Goal: Task Accomplishment & Management: Manage account settings

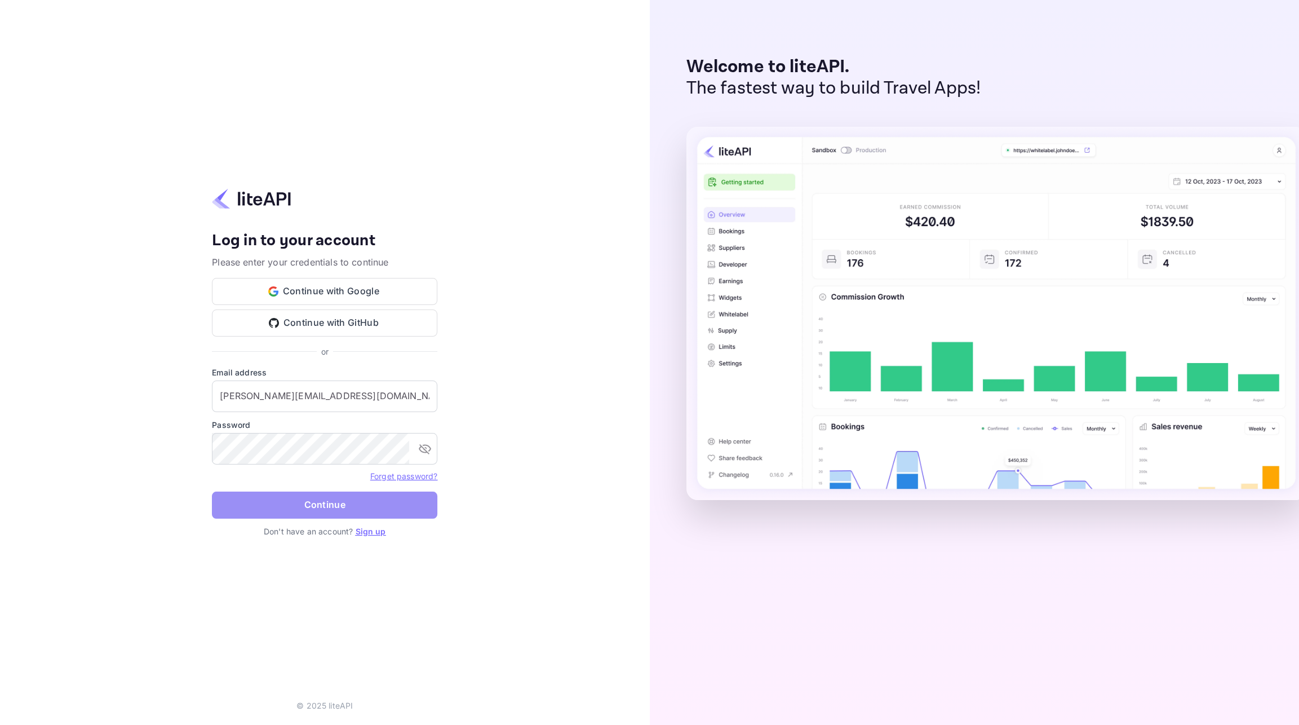
click at [333, 500] on button "Continue" at bounding box center [324, 504] width 225 height 27
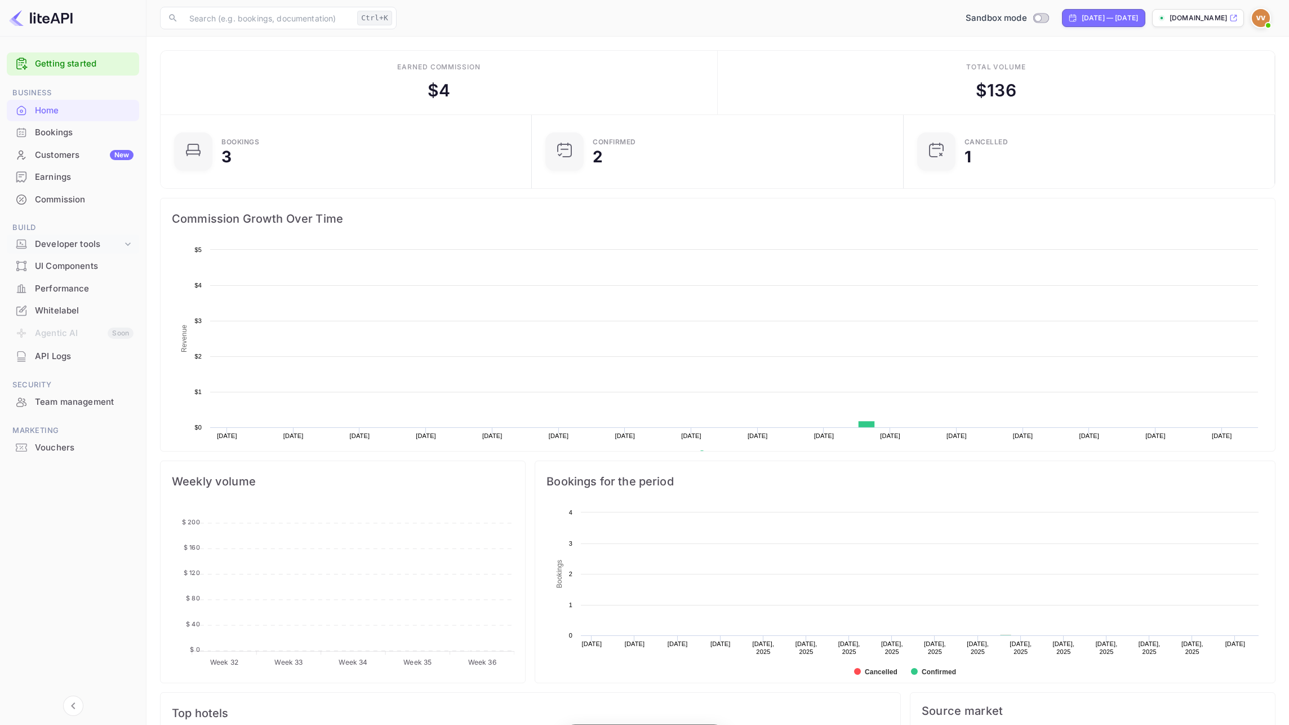
scroll to position [10, 10]
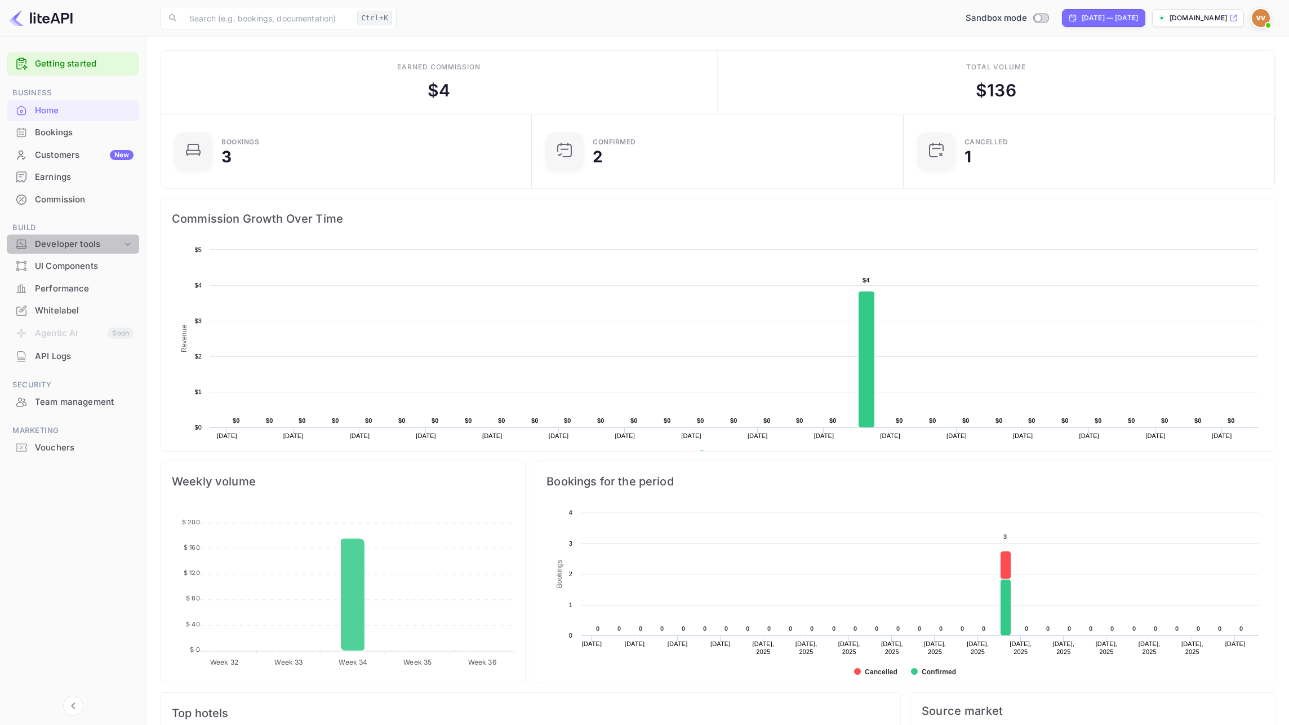
click at [64, 240] on div "Developer tools" at bounding box center [78, 244] width 87 height 13
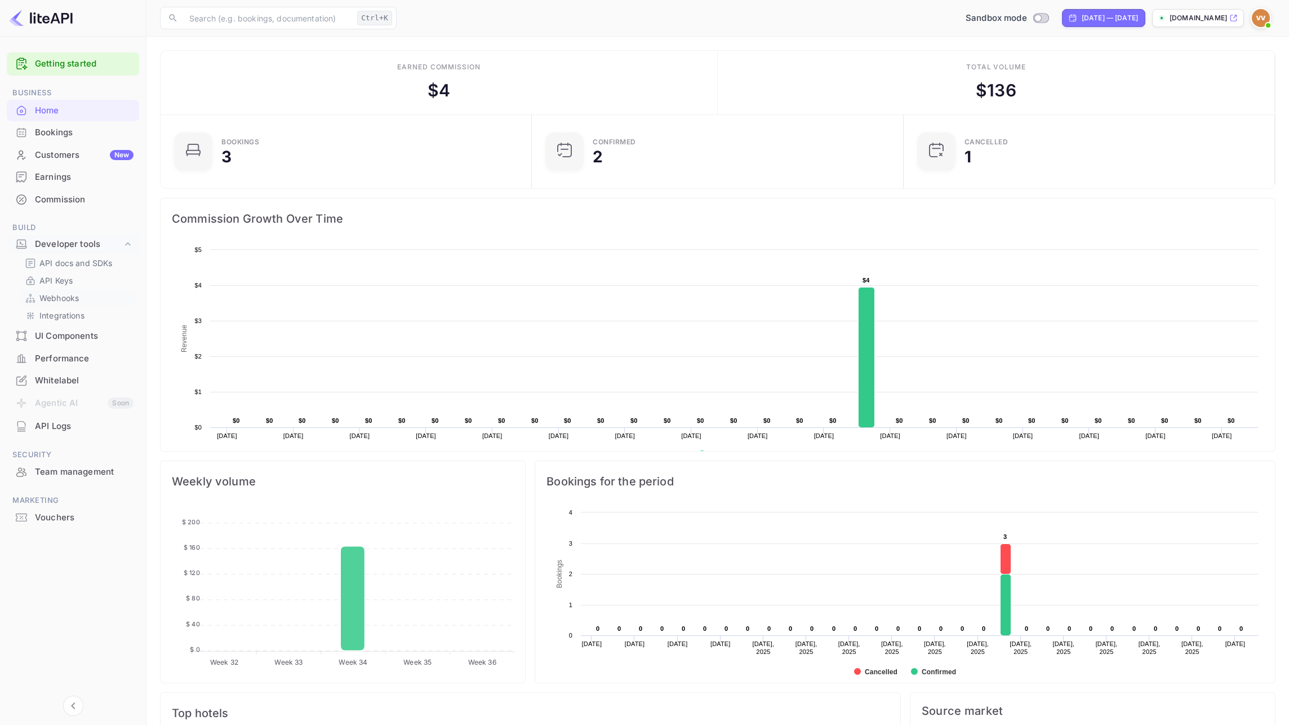
click at [59, 299] on p "Webhooks" at bounding box center [58, 298] width 39 height 12
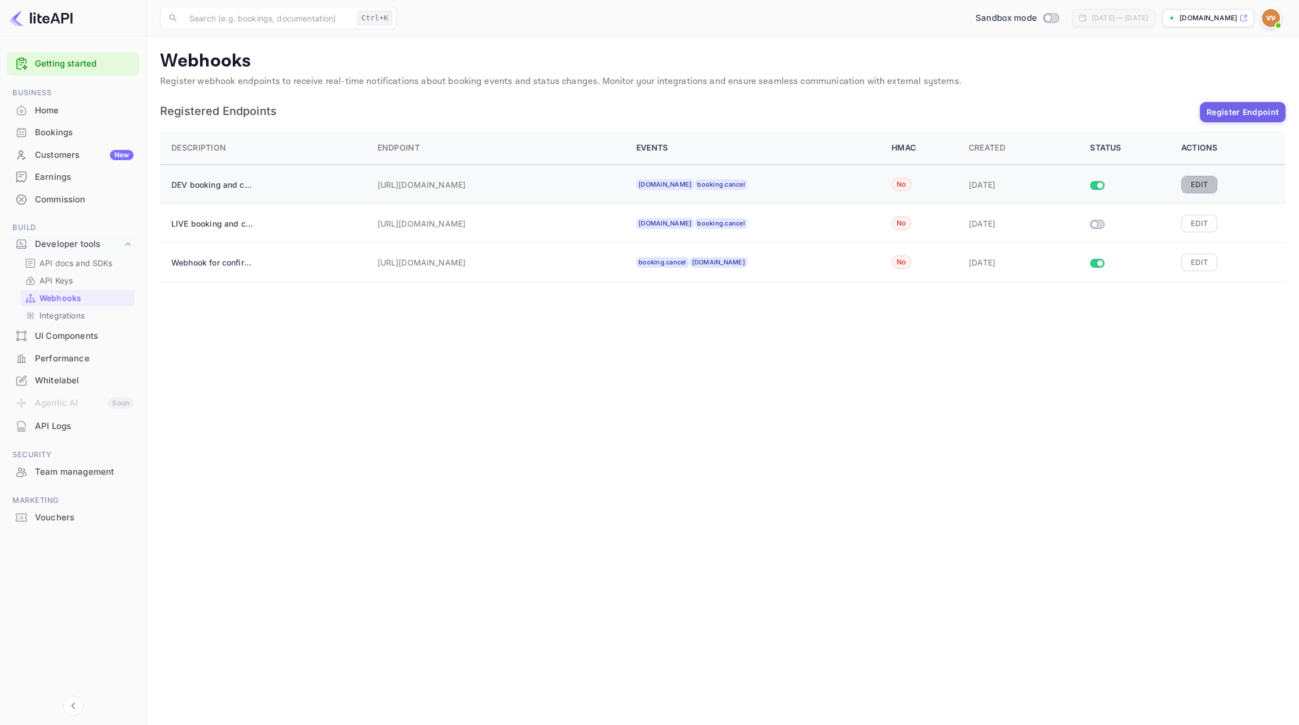
click at [1191, 183] on button "Edit" at bounding box center [1199, 184] width 36 height 17
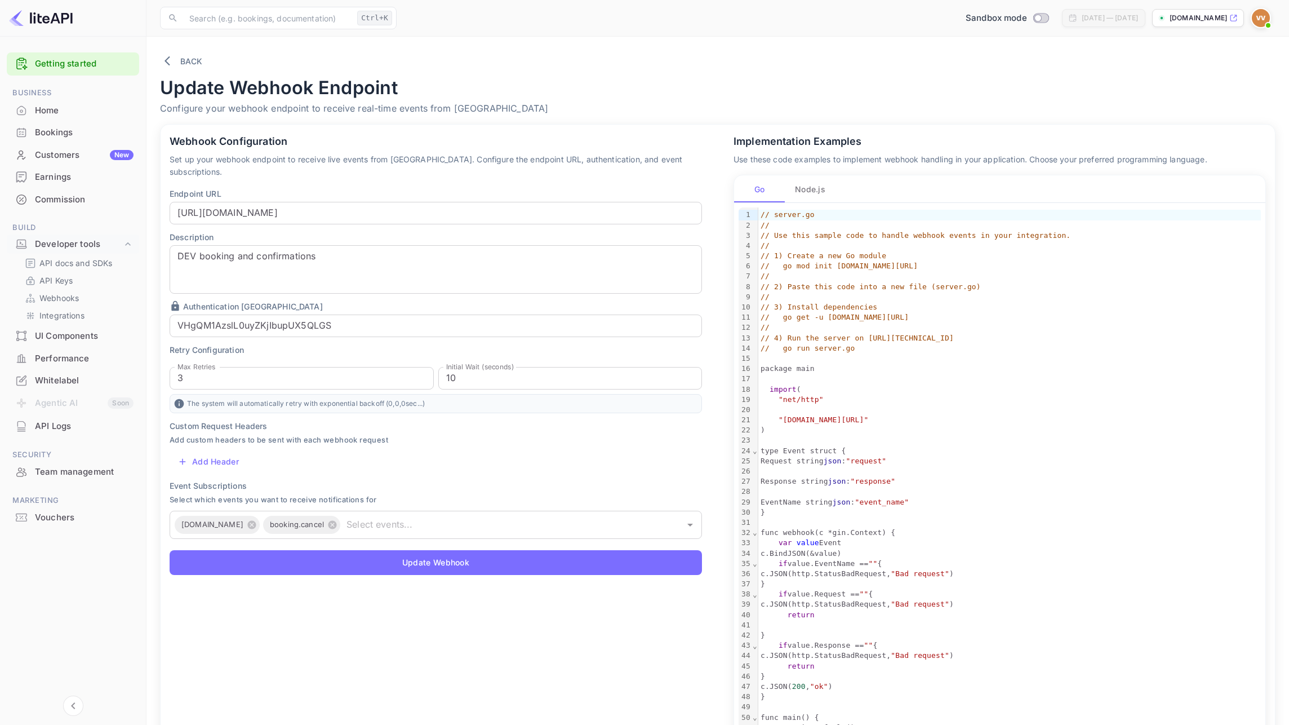
click at [817, 188] on button "Node.js" at bounding box center [810, 188] width 51 height 27
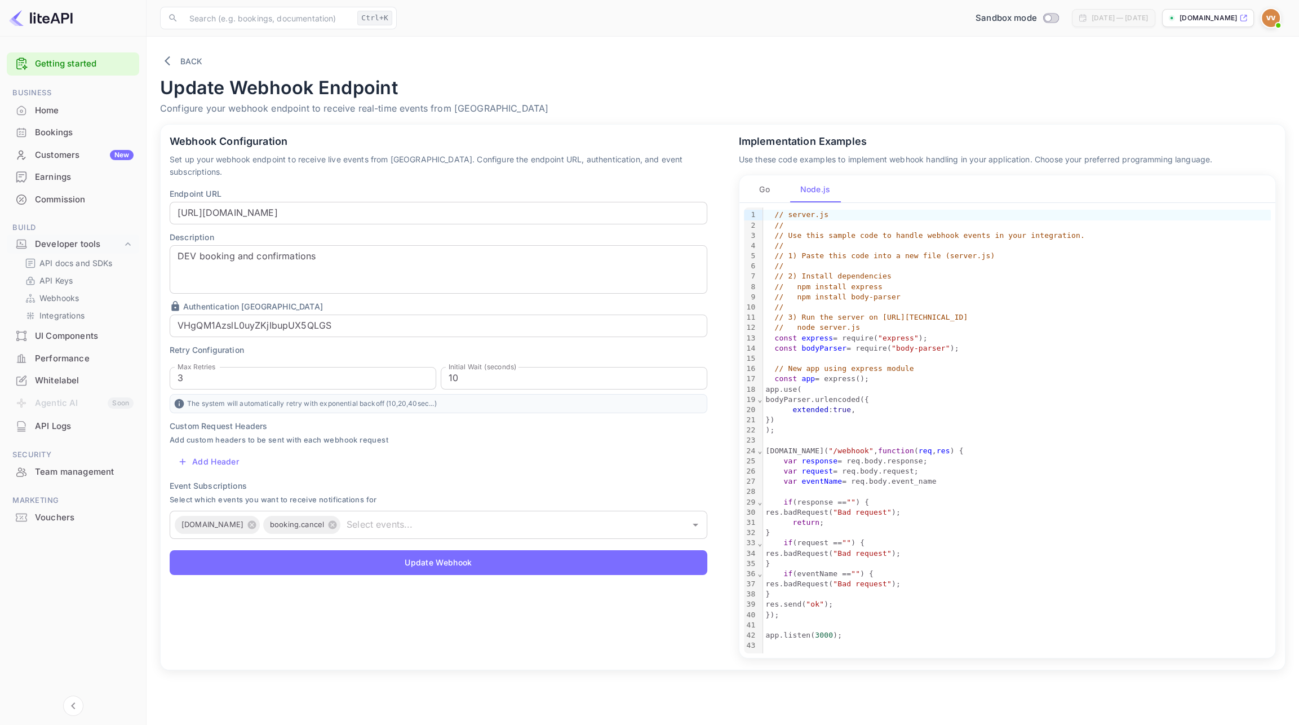
click at [772, 188] on button "Go" at bounding box center [764, 188] width 51 height 27
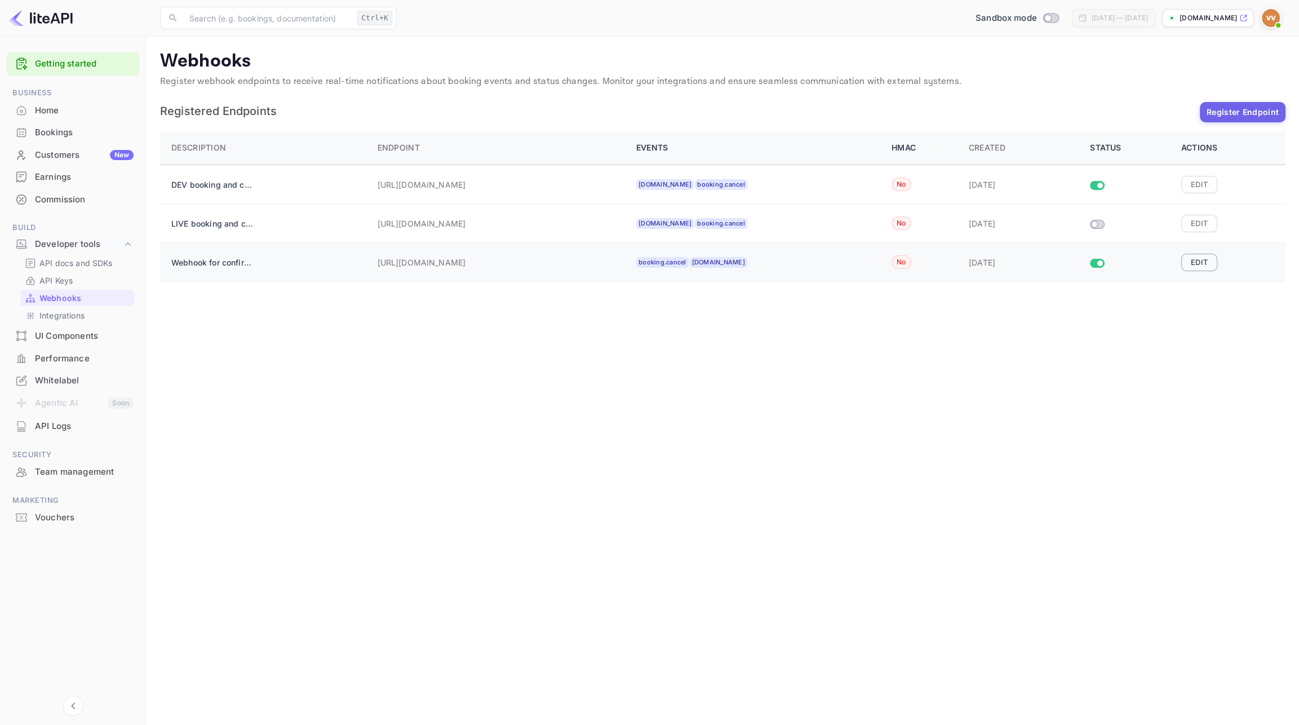
click at [1198, 258] on button "Edit" at bounding box center [1199, 262] width 36 height 17
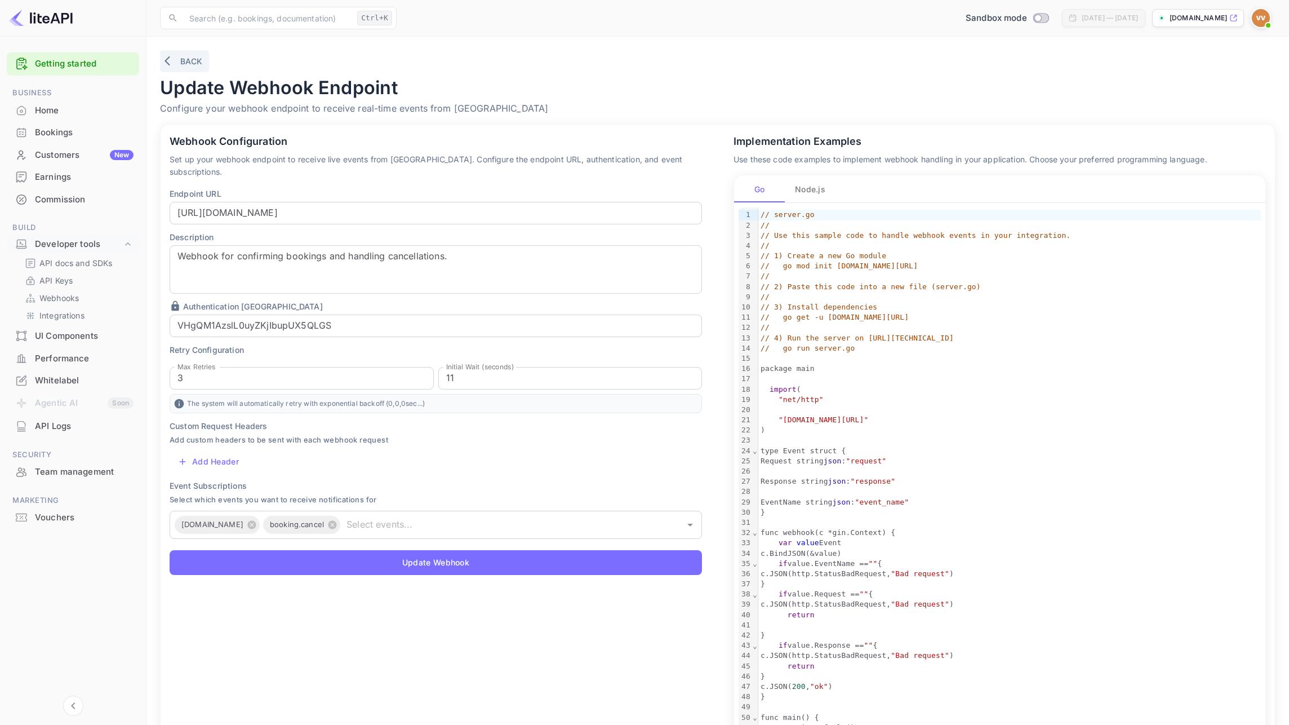
click at [169, 61] on icon "button" at bounding box center [170, 60] width 11 height 11
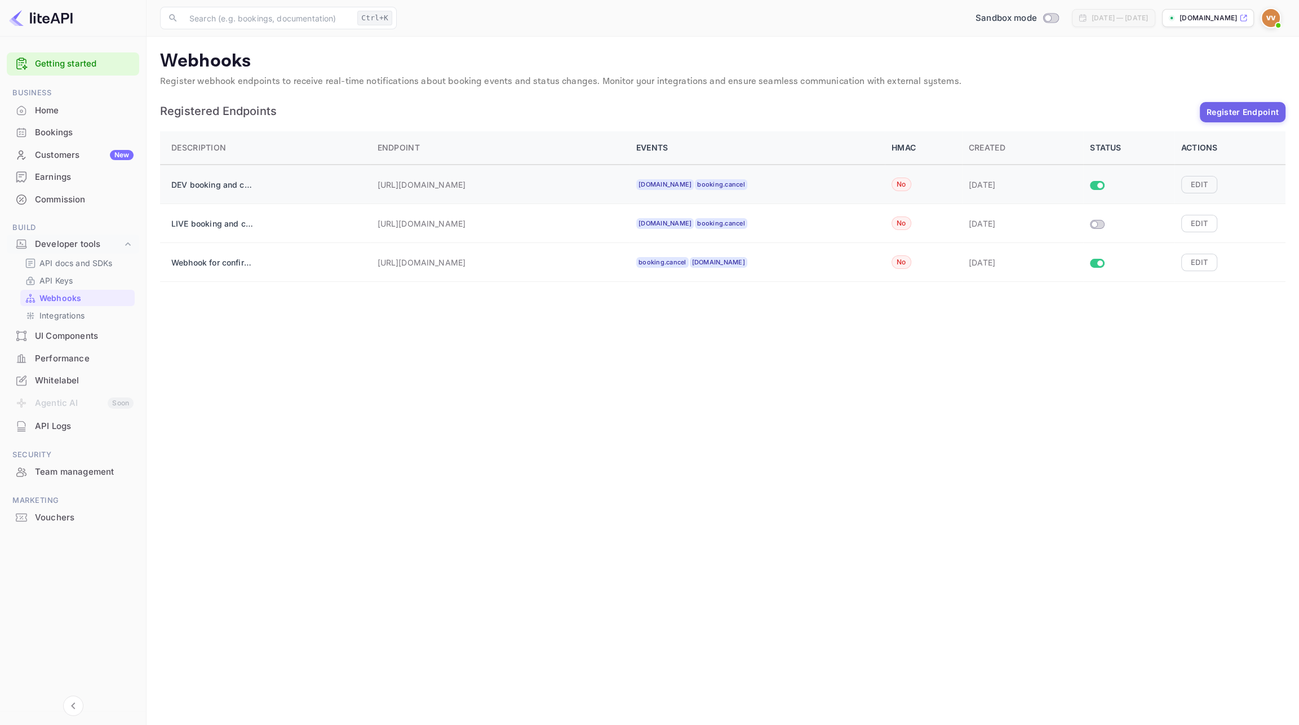
click at [1094, 184] on input "Size switch demo" at bounding box center [1100, 185] width 20 height 7
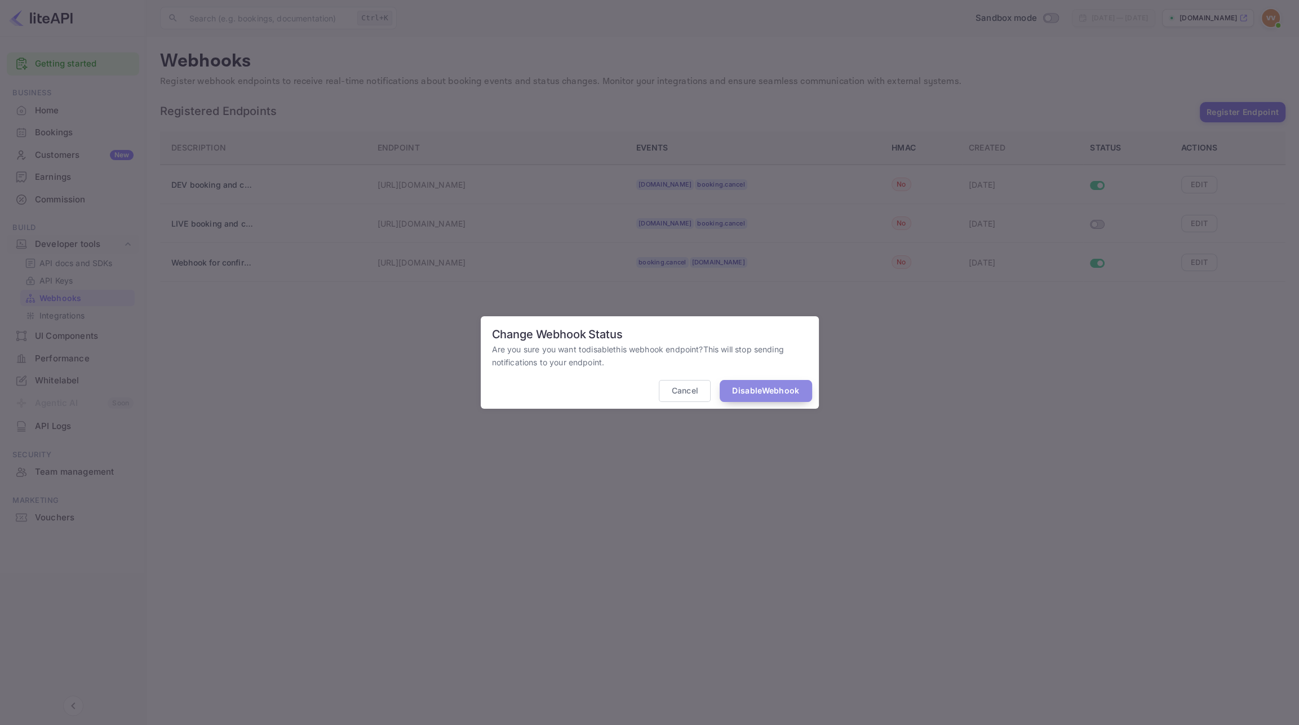
click at [730, 387] on button "Disable Webhook" at bounding box center [766, 391] width 92 height 22
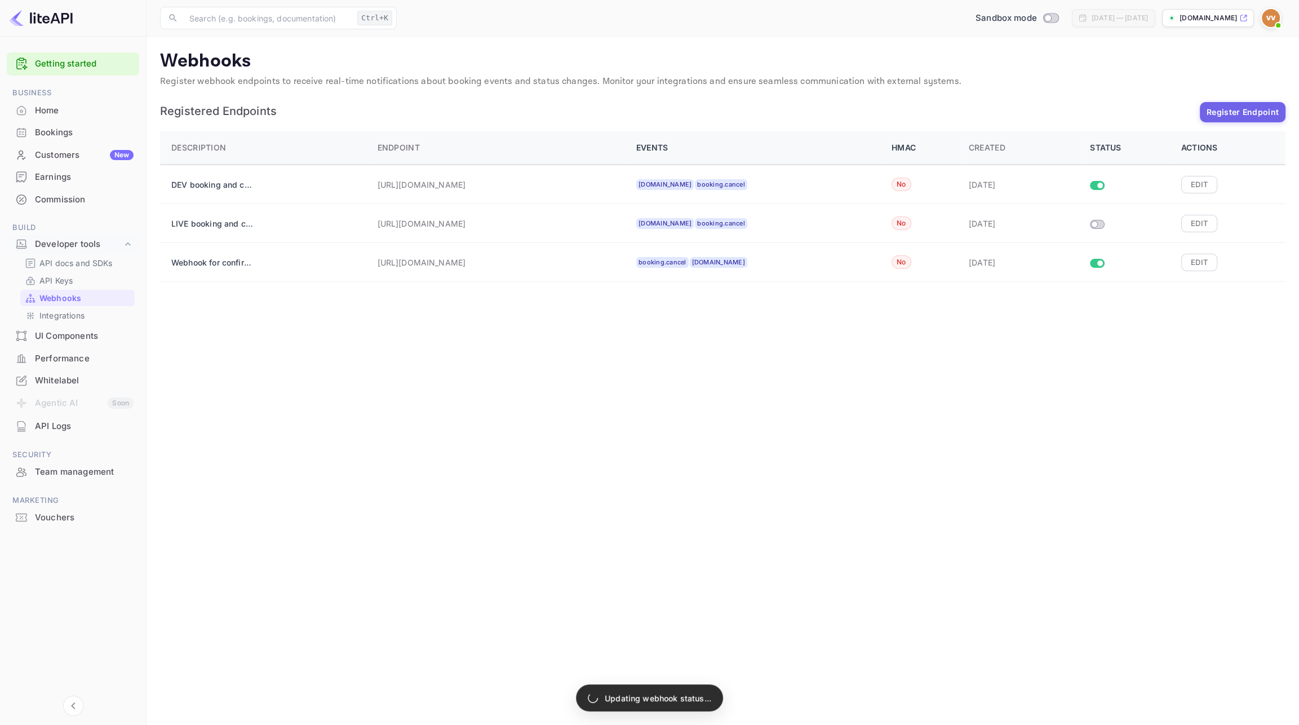
checkbox input "false"
click at [853, 447] on main "Webhooks Register webhook endpoints to receive real-time notifications about bo…" at bounding box center [723, 381] width 1152 height 688
click at [1203, 262] on button "Edit" at bounding box center [1199, 262] width 36 height 17
click at [1198, 225] on button "Edit" at bounding box center [1199, 223] width 36 height 17
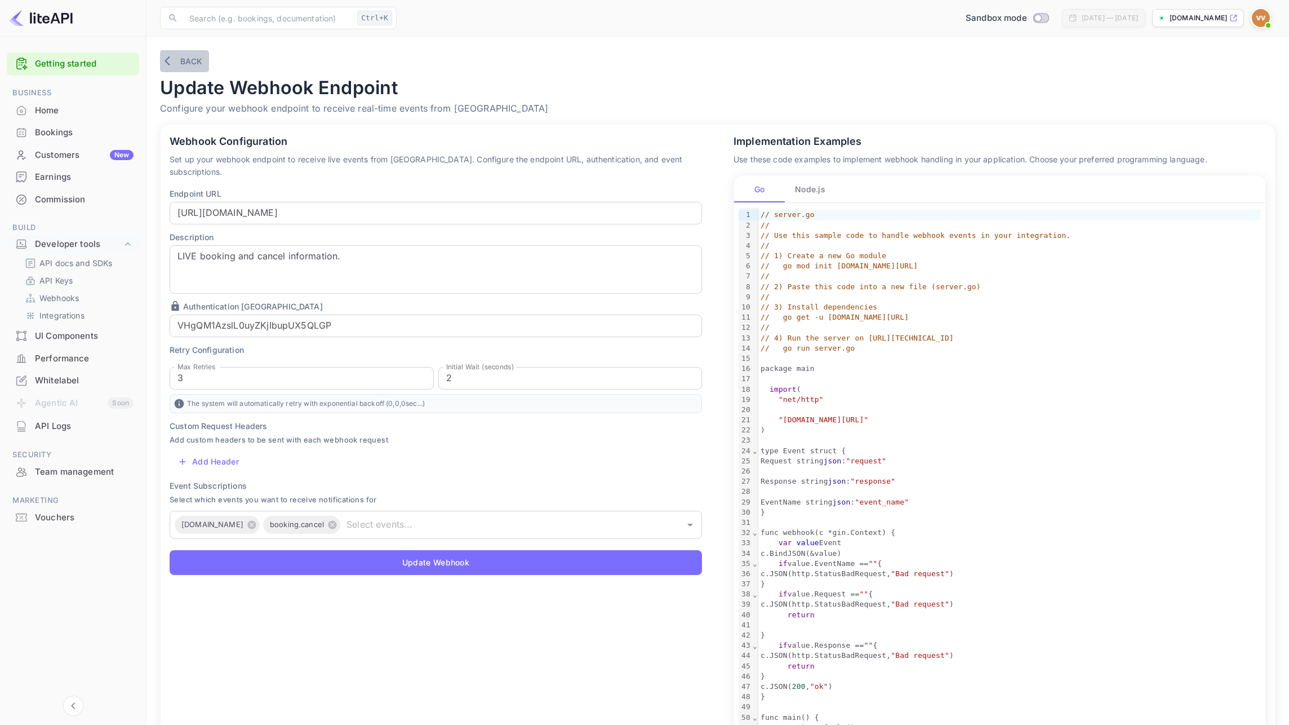
click at [184, 60] on button "Back" at bounding box center [184, 61] width 49 height 22
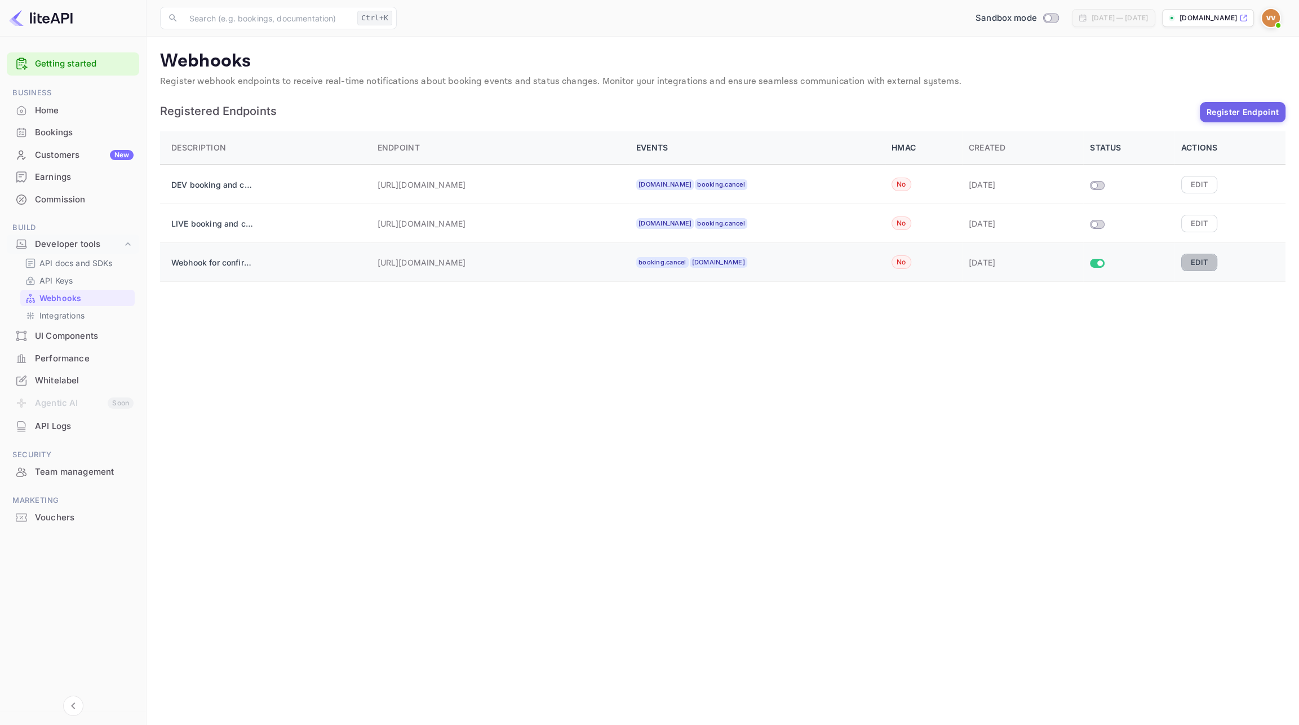
click at [1204, 258] on button "Edit" at bounding box center [1199, 262] width 36 height 17
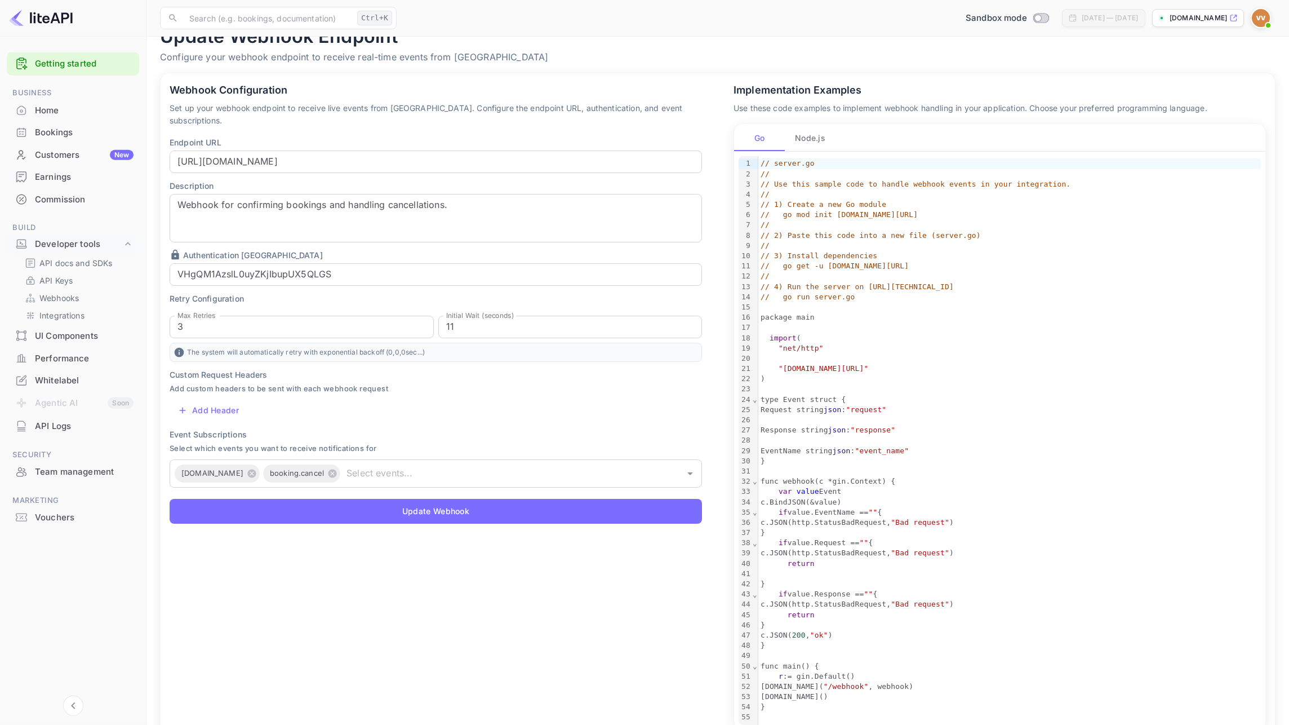
scroll to position [88, 0]
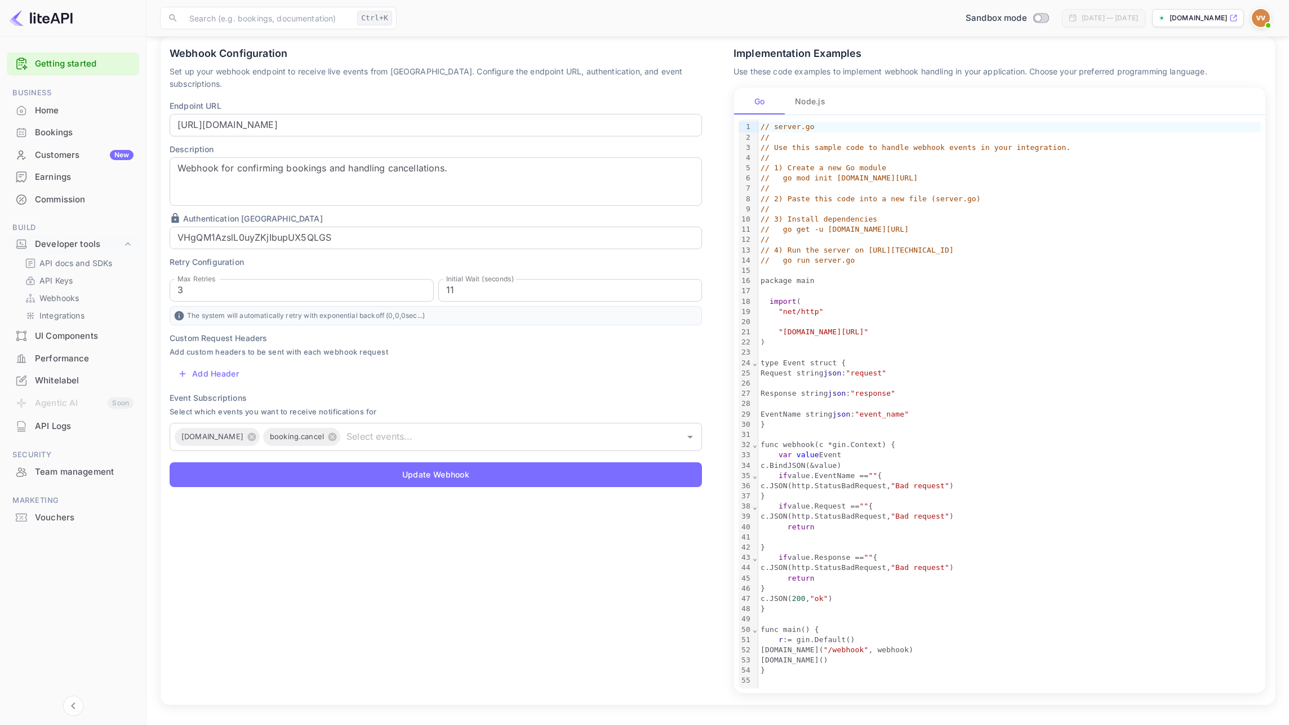
click at [788, 374] on div "Request string json : "request"" at bounding box center [1010, 373] width 503 height 10
click at [803, 104] on button "Node.js" at bounding box center [810, 100] width 51 height 27
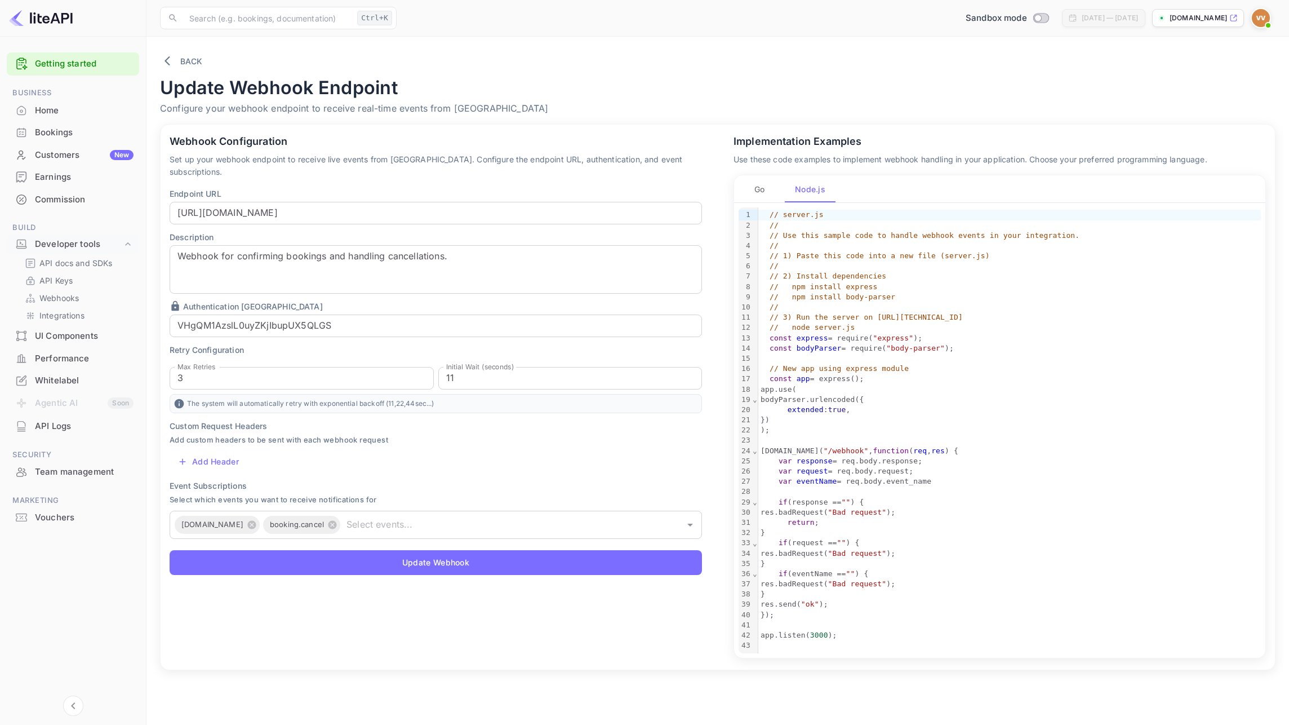
scroll to position [0, 0]
click at [761, 191] on button "Go" at bounding box center [764, 188] width 51 height 27
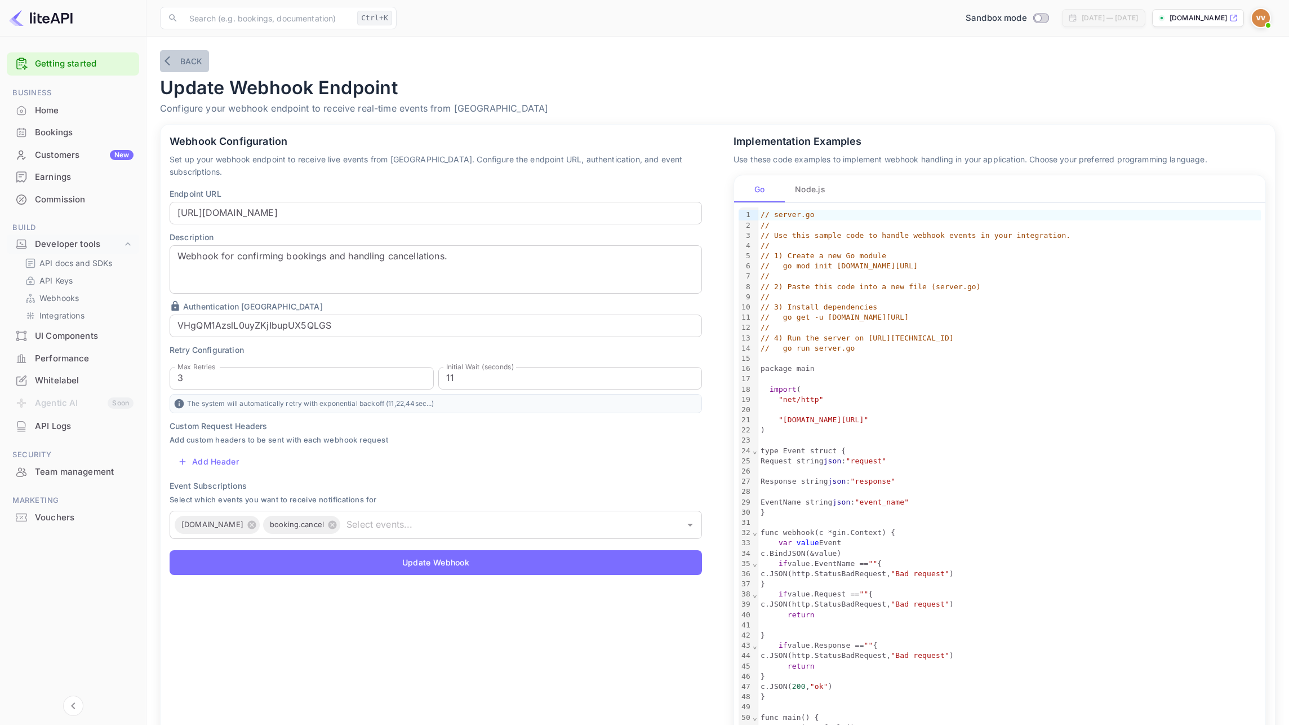
click at [172, 58] on icon "button" at bounding box center [170, 60] width 11 height 11
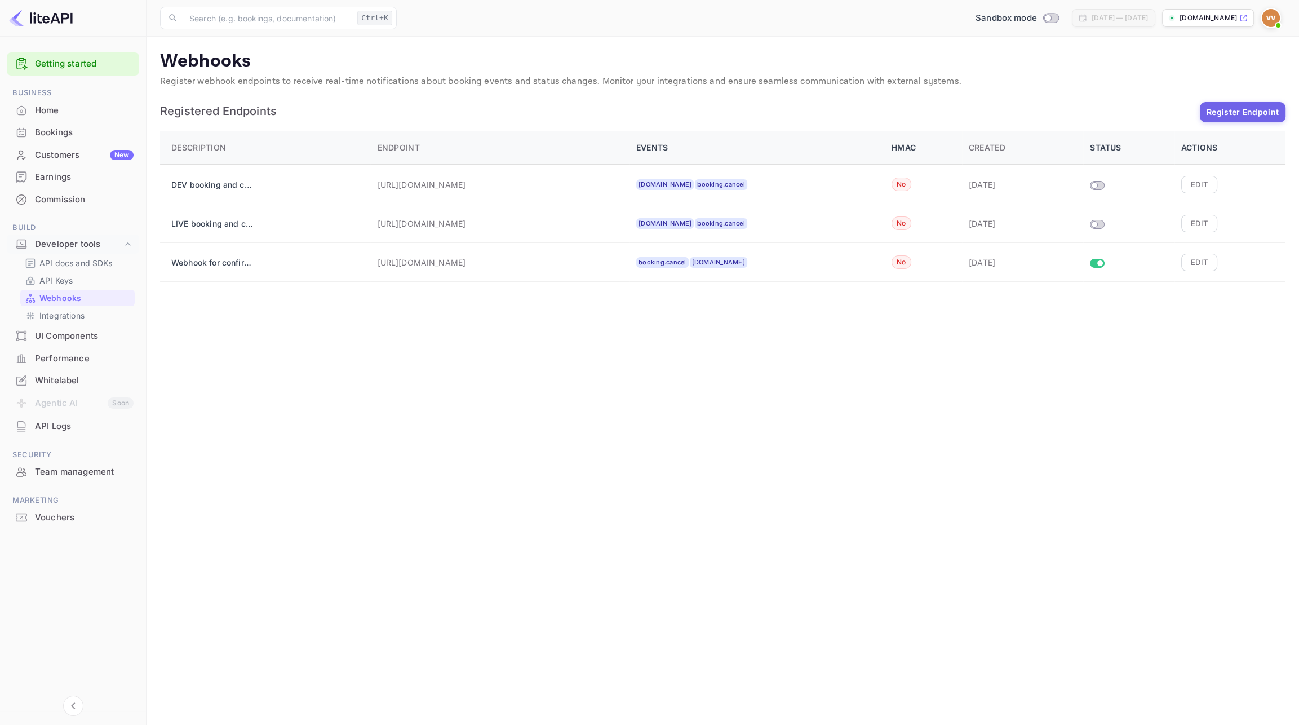
click at [1050, 376] on main "Webhooks Register webhook endpoints to receive real-time notifications about bo…" at bounding box center [723, 381] width 1152 height 688
click at [1097, 260] on input "Size switch demo" at bounding box center [1100, 263] width 20 height 7
checkbox input "true"
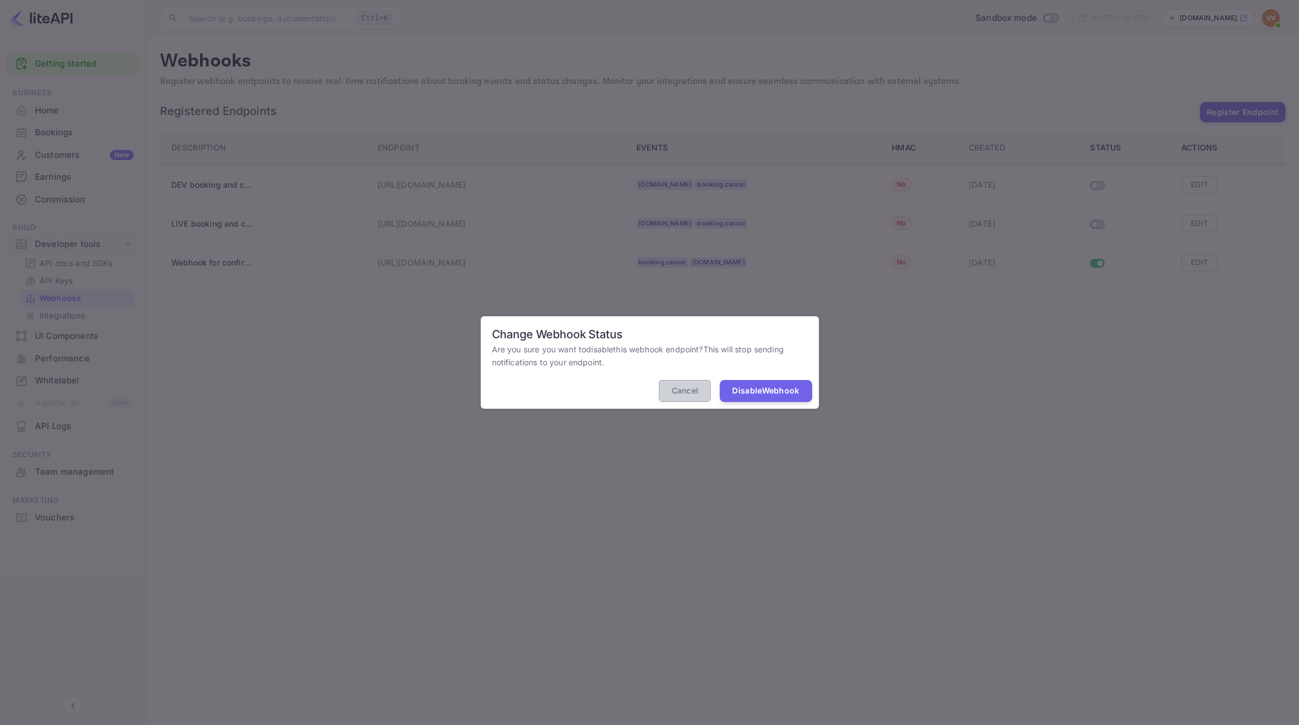
click at [684, 393] on button "Cancel" at bounding box center [685, 391] width 52 height 22
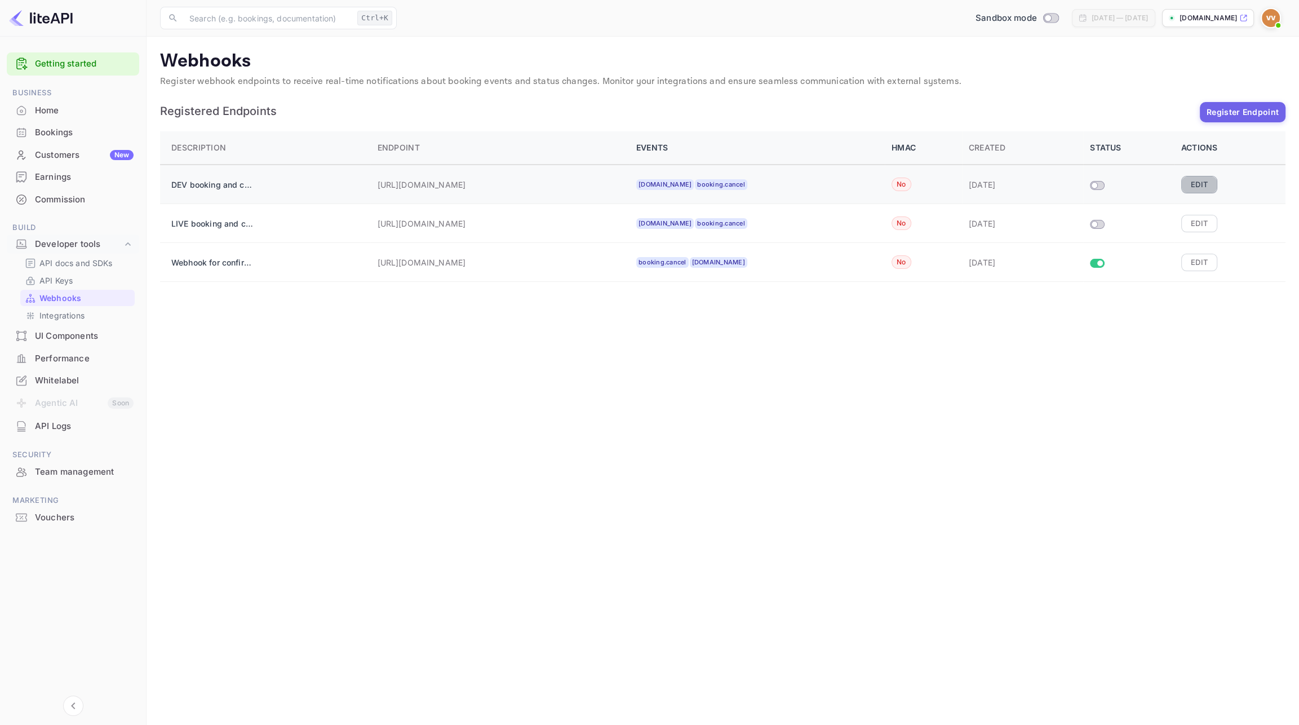
click at [1202, 185] on button "Edit" at bounding box center [1199, 184] width 36 height 17
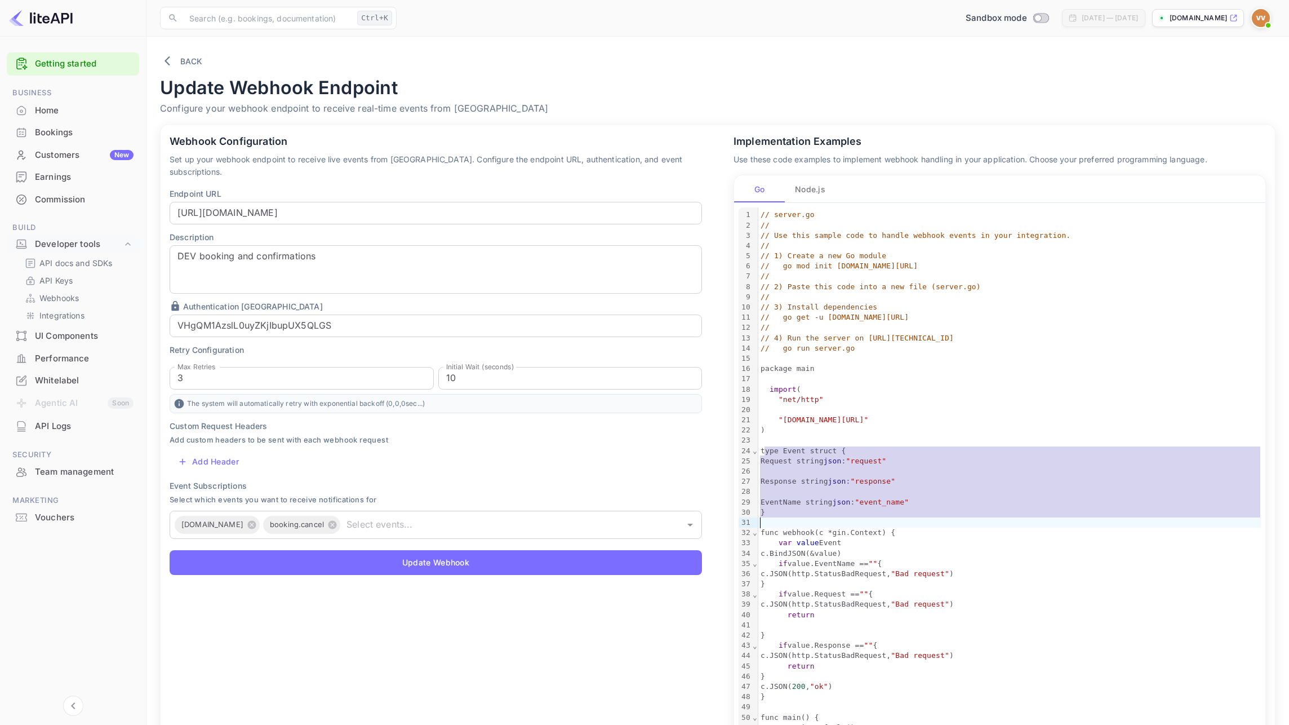
drag, startPoint x: 766, startPoint y: 453, endPoint x: 781, endPoint y: 518, distance: 67.0
click at [781, 518] on div "// server.go // // Use this sample code to handle webhook events in your integr…" at bounding box center [1010, 491] width 503 height 568
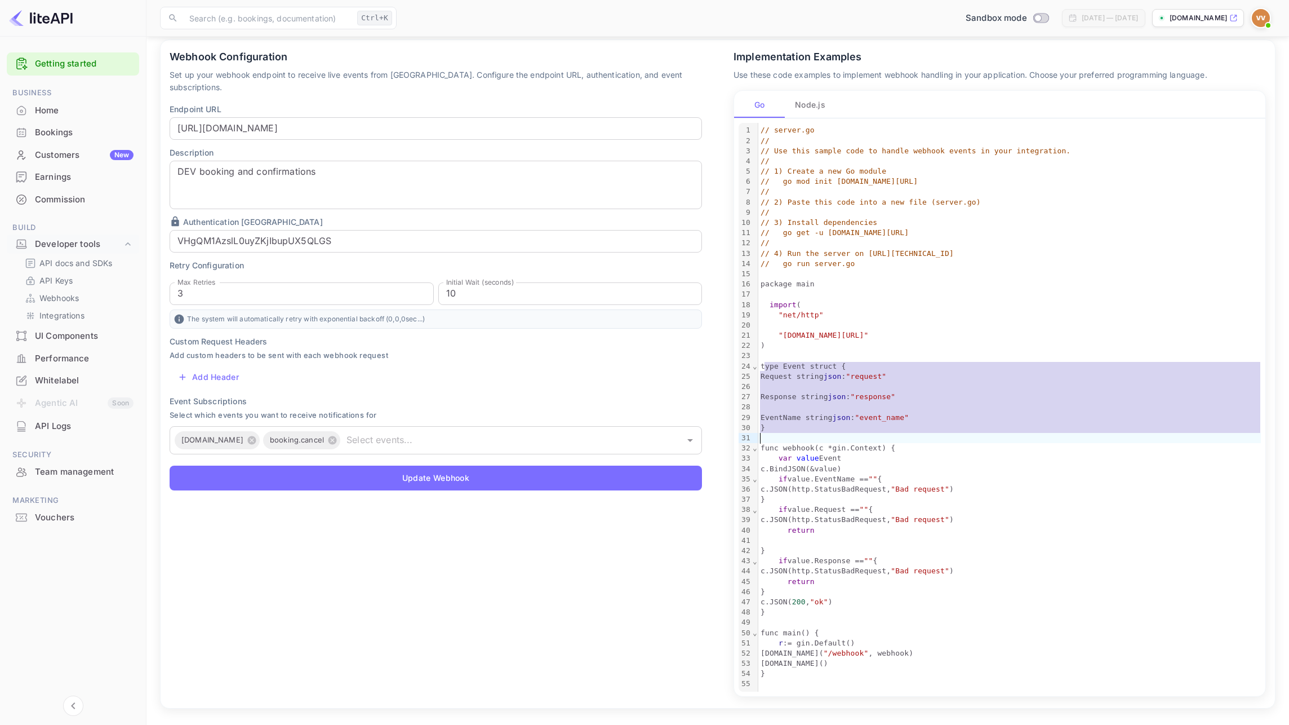
scroll to position [88, 0]
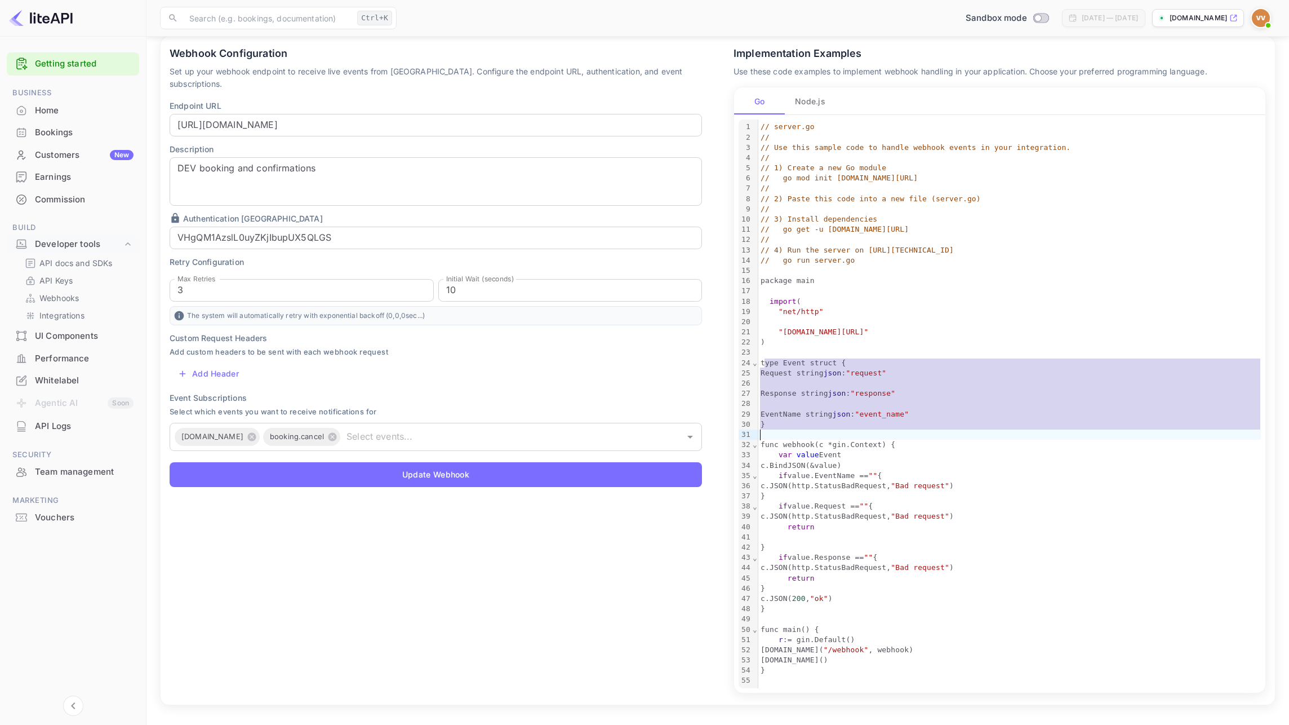
click at [886, 390] on span ""response"" at bounding box center [873, 393] width 45 height 8
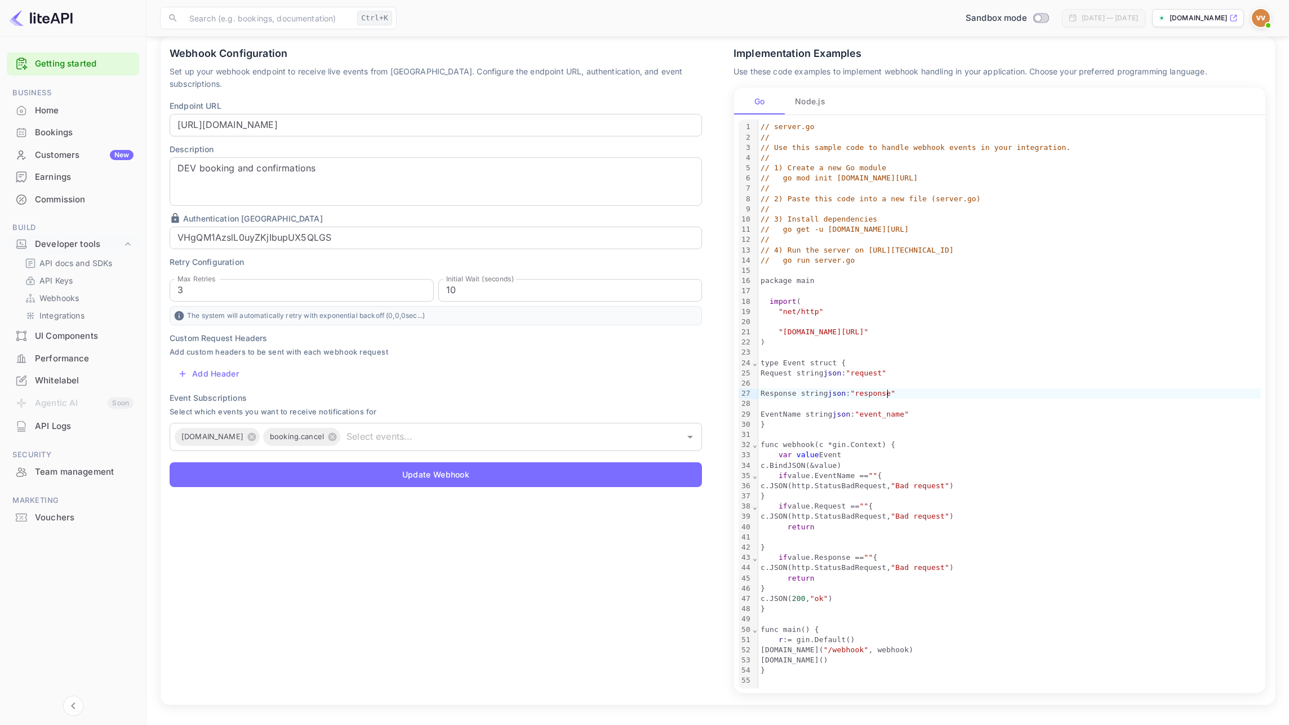
click at [841, 375] on span "json" at bounding box center [833, 373] width 18 height 8
click at [887, 415] on span ""event_name"" at bounding box center [882, 414] width 54 height 8
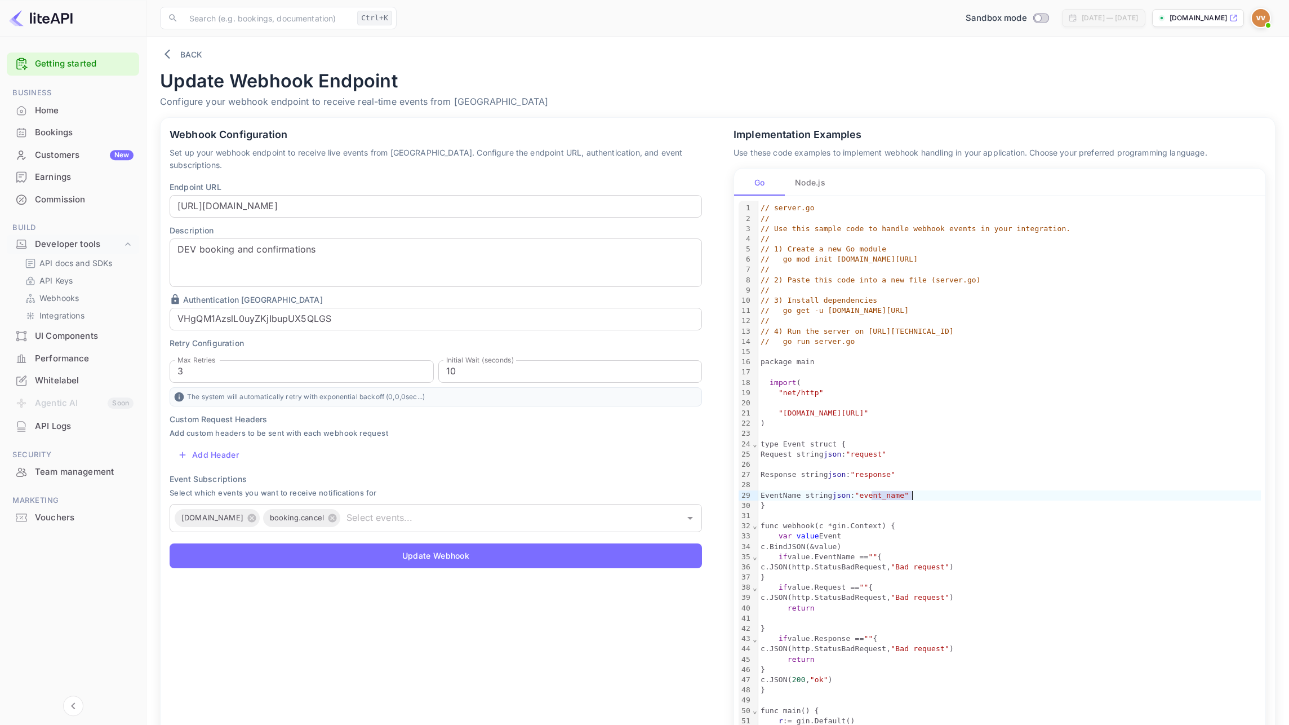
scroll to position [0, 0]
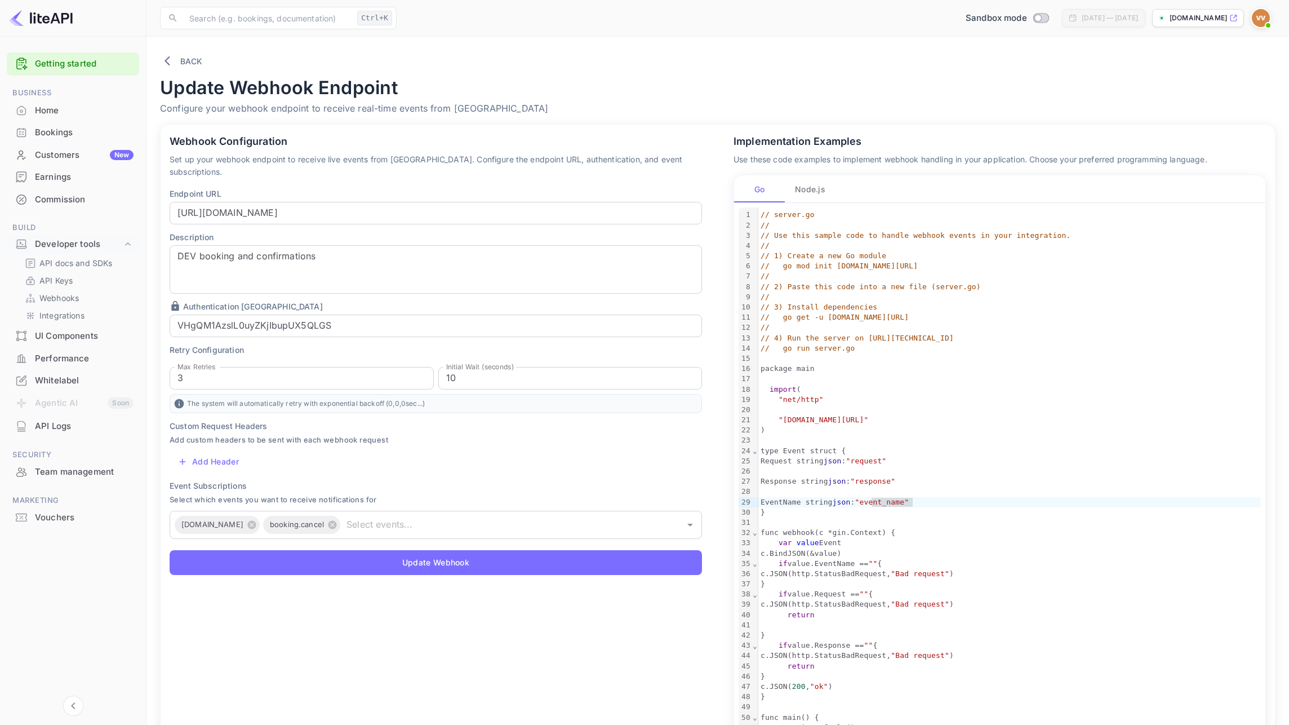
click at [422, 28] on div "Sandbox mode [DATE] — [DATE] [DOMAIN_NAME]" at bounding box center [838, 18] width 875 height 20
click at [470, 369] on input "10" at bounding box center [570, 378] width 264 height 23
drag, startPoint x: 485, startPoint y: 361, endPoint x: 417, endPoint y: 364, distance: 67.7
click at [438, 367] on input "10" at bounding box center [570, 378] width 264 height 23
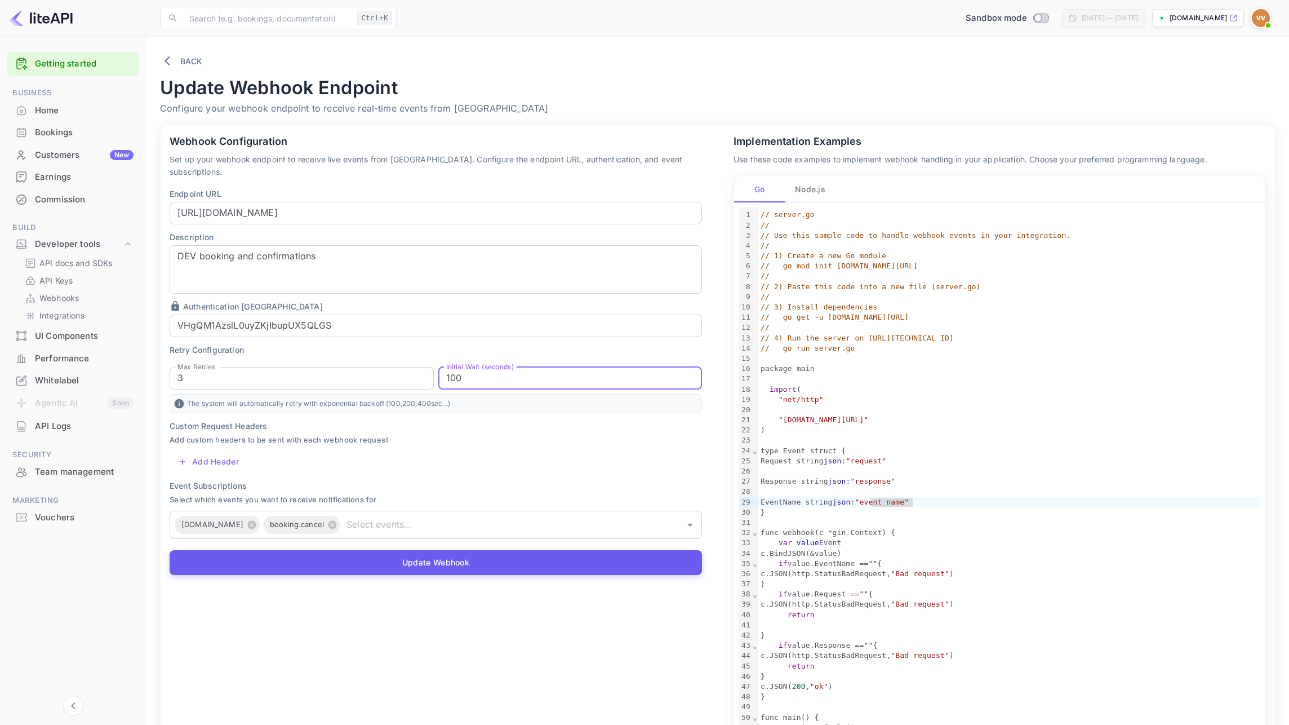
type input "100"
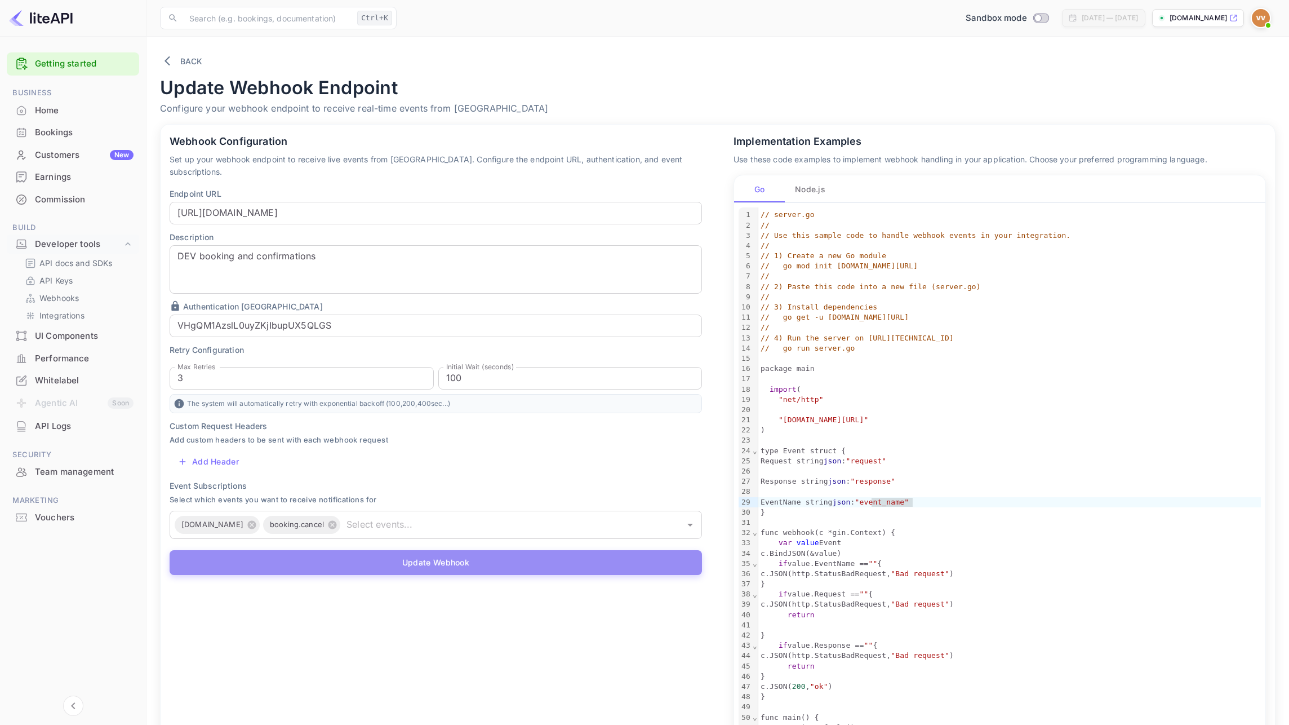
click at [425, 550] on button "Update Webhook" at bounding box center [436, 562] width 533 height 25
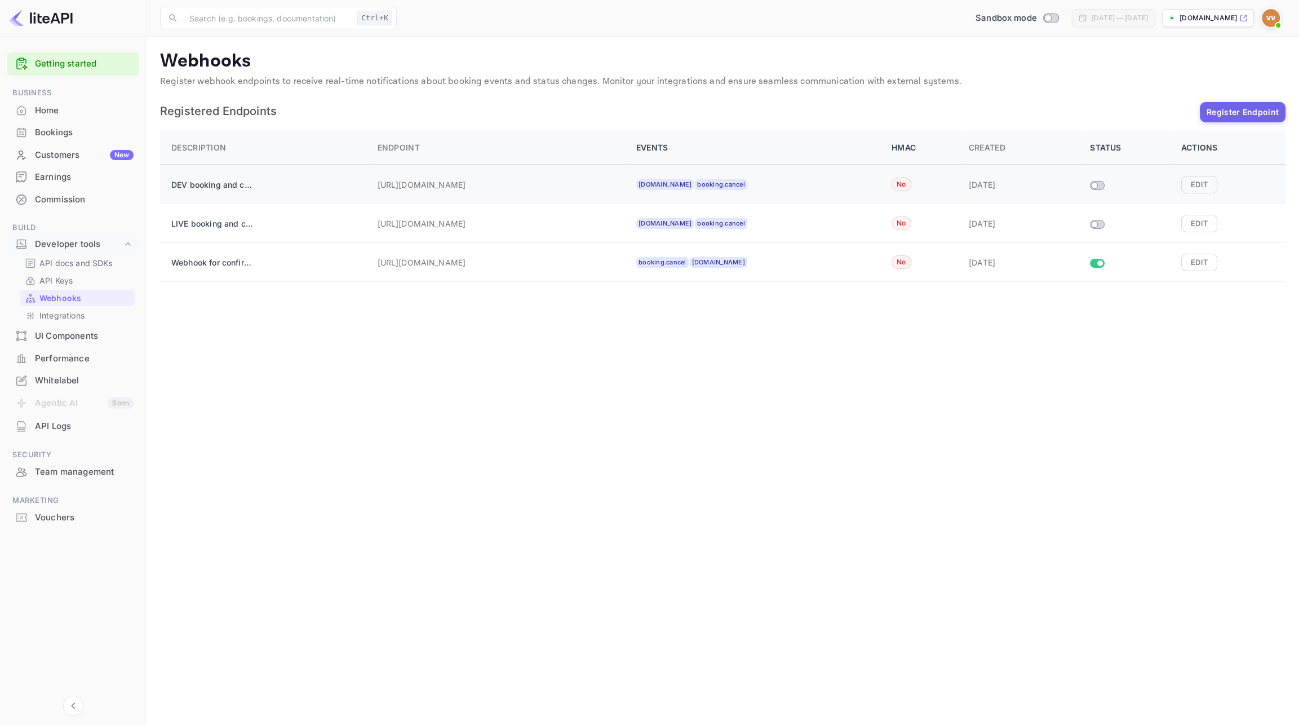
click at [1094, 185] on input "Size switch demo" at bounding box center [1094, 185] width 20 height 7
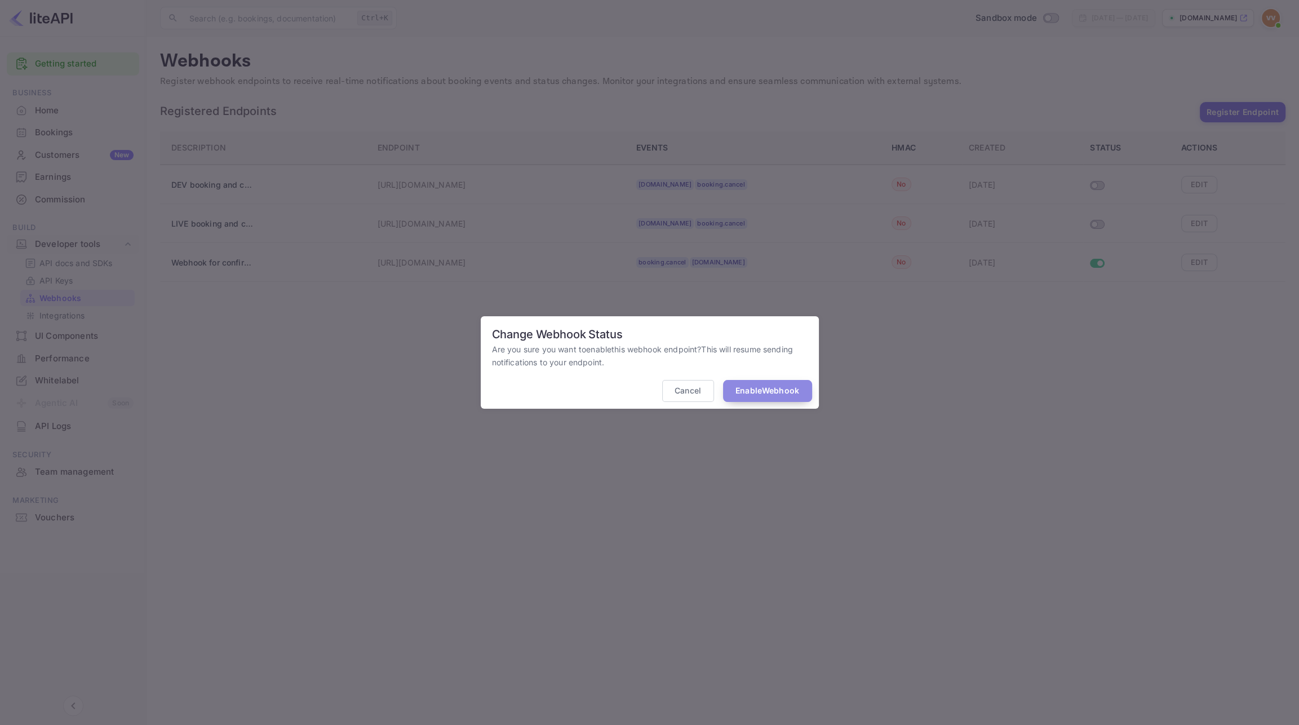
click at [750, 393] on button "Enable Webhook" at bounding box center [767, 391] width 89 height 22
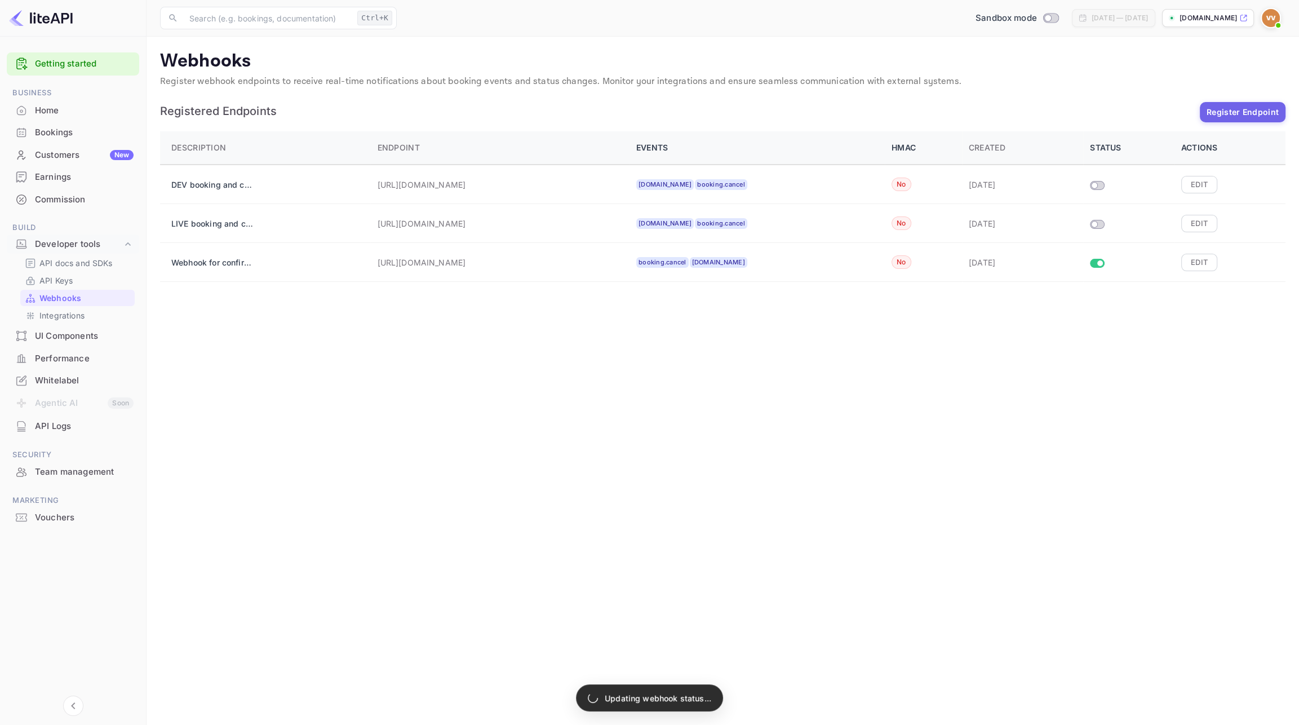
checkbox input "true"
click at [1099, 265] on input "Size switch demo" at bounding box center [1100, 263] width 20 height 7
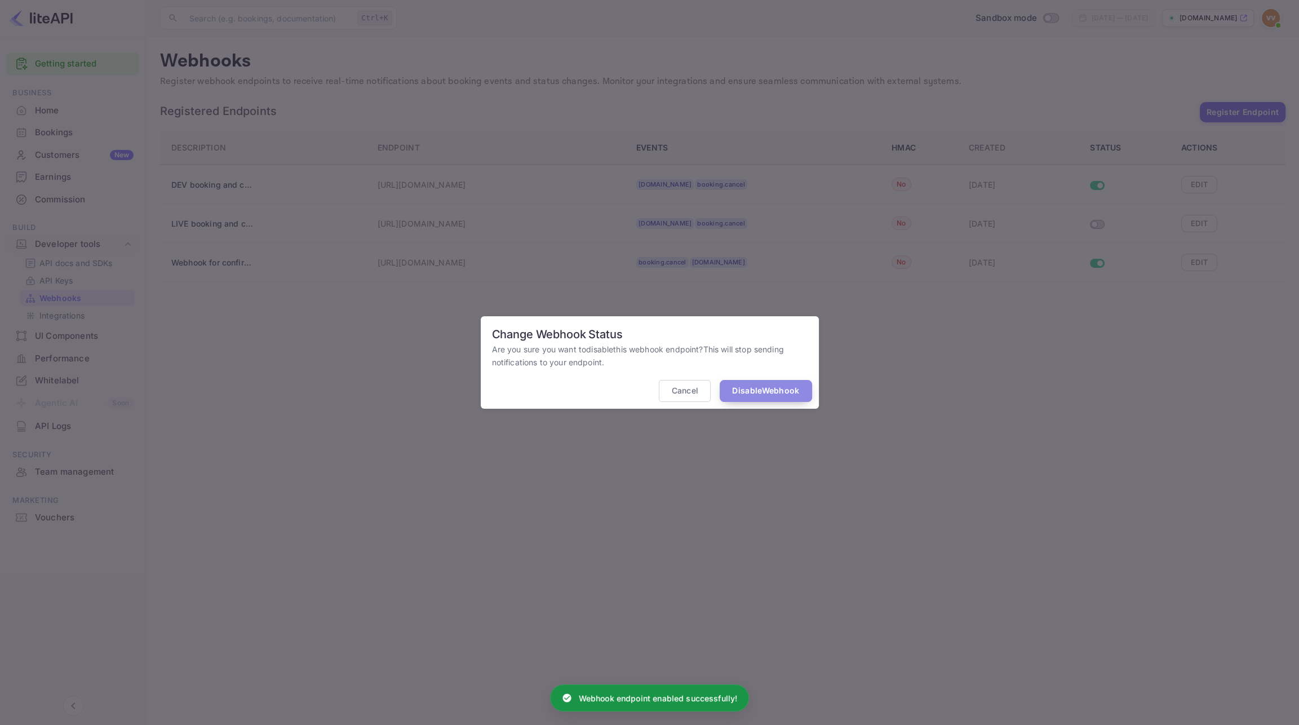
click at [767, 398] on button "Disable Webhook" at bounding box center [766, 391] width 92 height 22
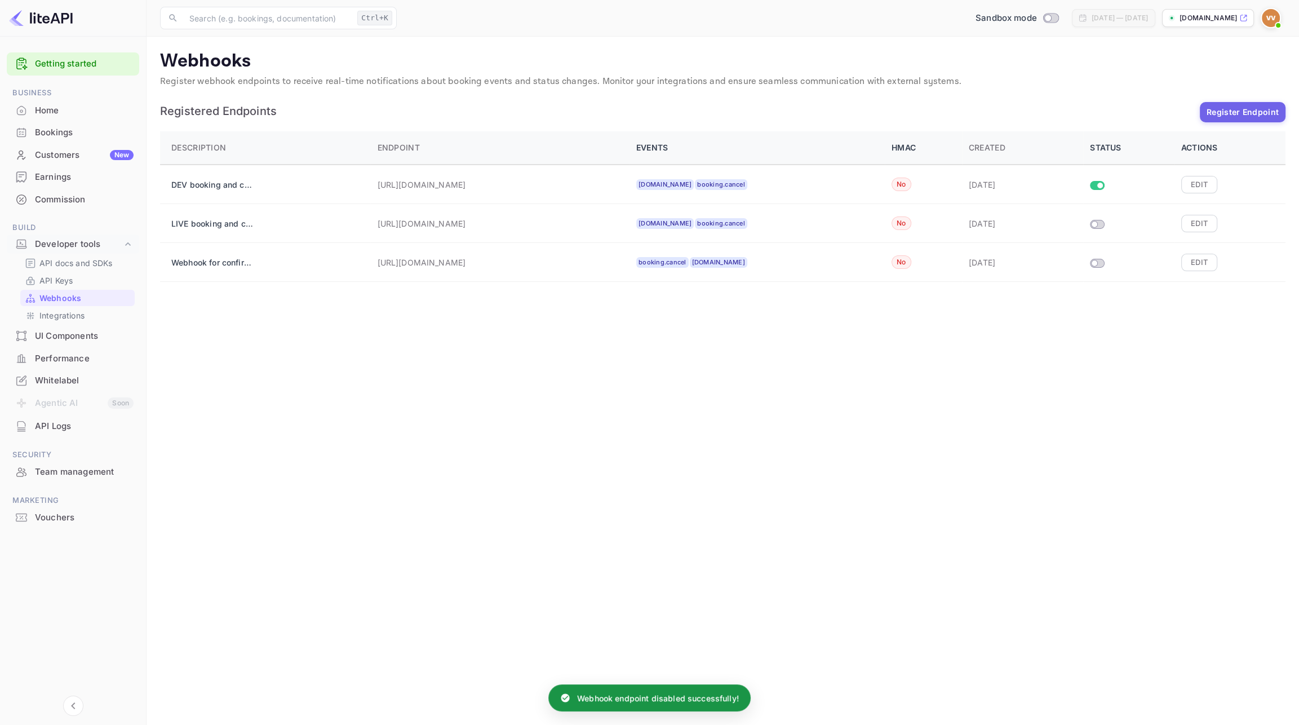
checkbox input "false"
click at [1201, 184] on button "Edit" at bounding box center [1199, 184] width 36 height 17
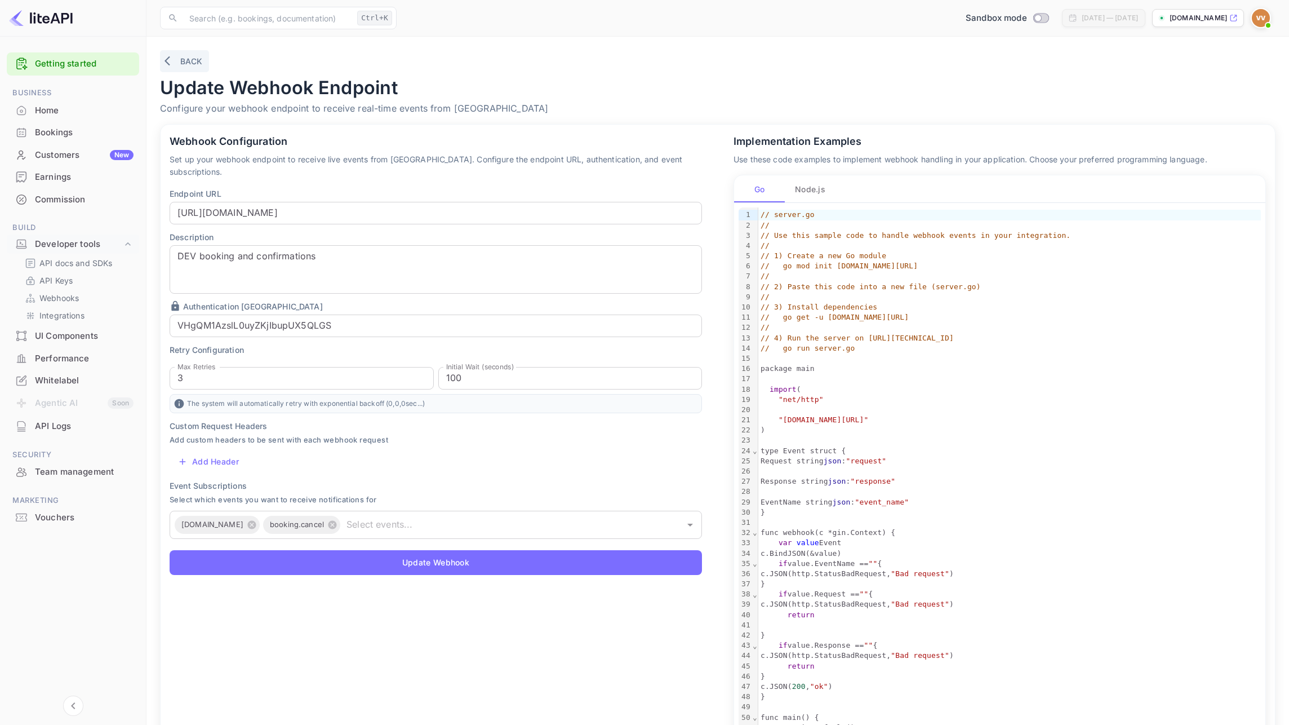
click at [190, 57] on button "Back" at bounding box center [184, 61] width 49 height 22
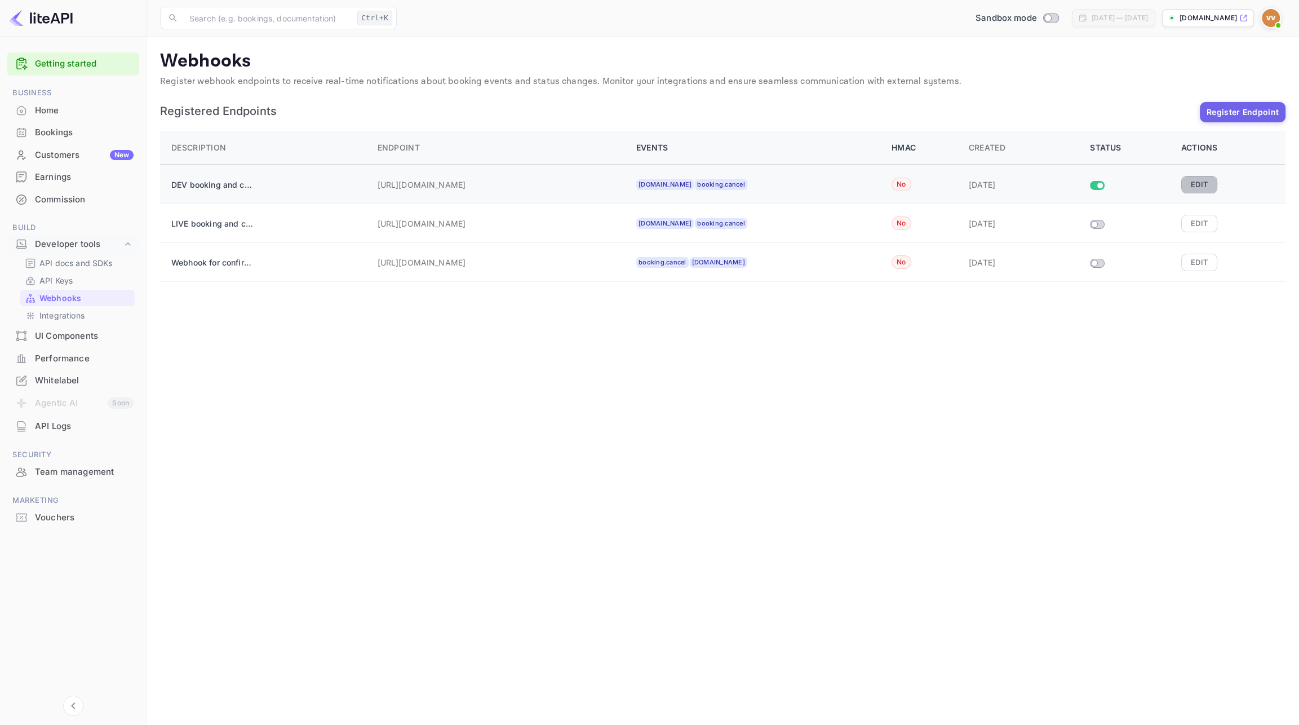
click at [1202, 186] on button "Edit" at bounding box center [1199, 184] width 36 height 17
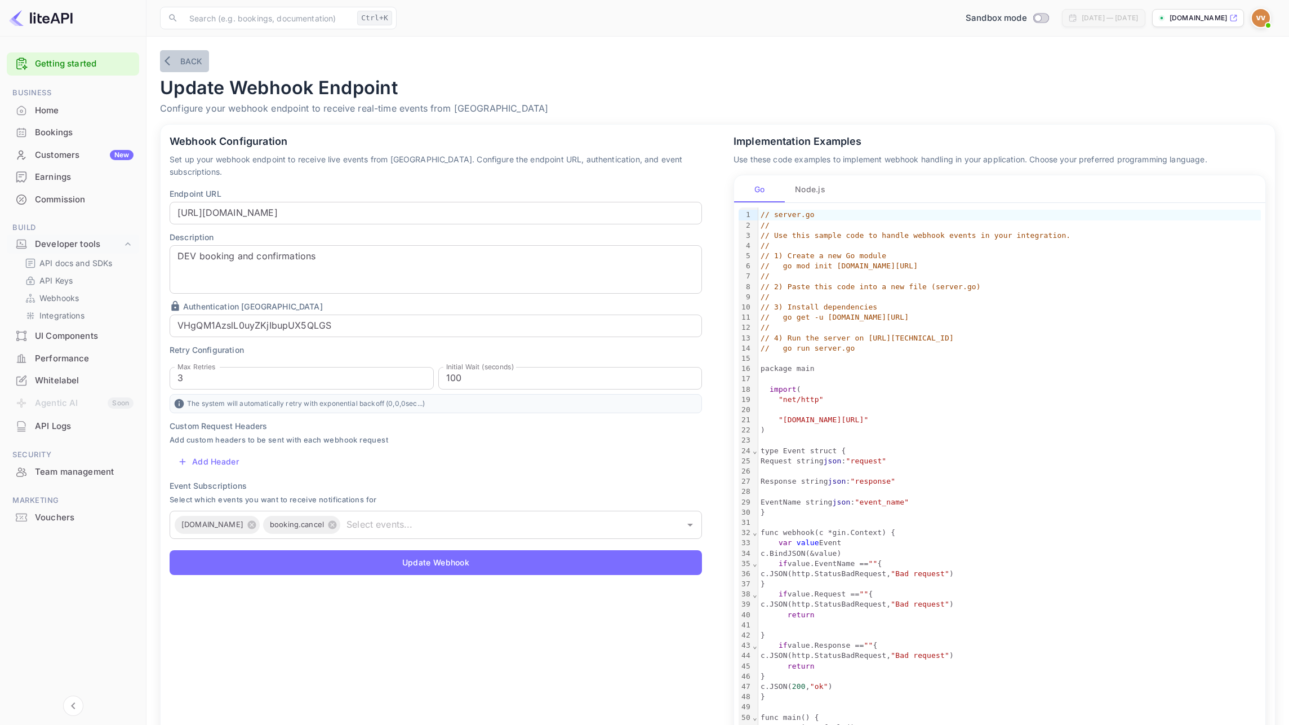
click at [176, 66] on button "Back" at bounding box center [184, 61] width 49 height 22
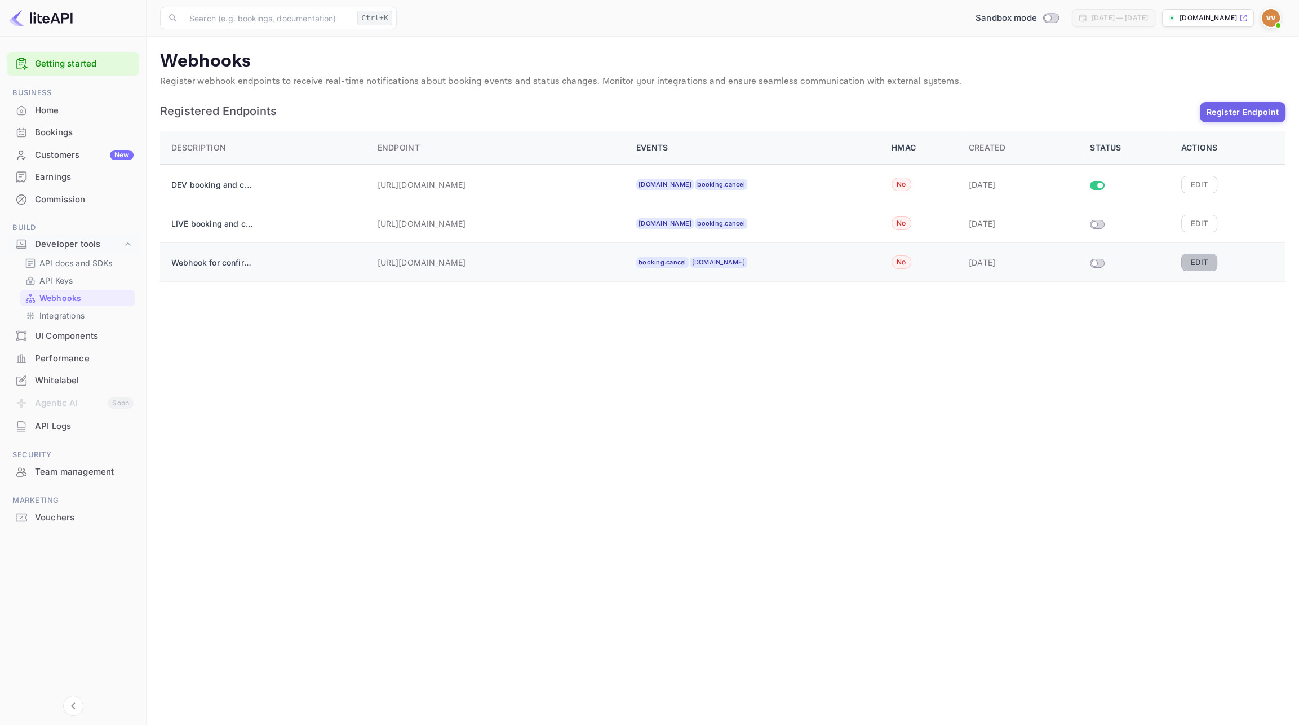
click at [1210, 260] on button "Edit" at bounding box center [1199, 262] width 36 height 17
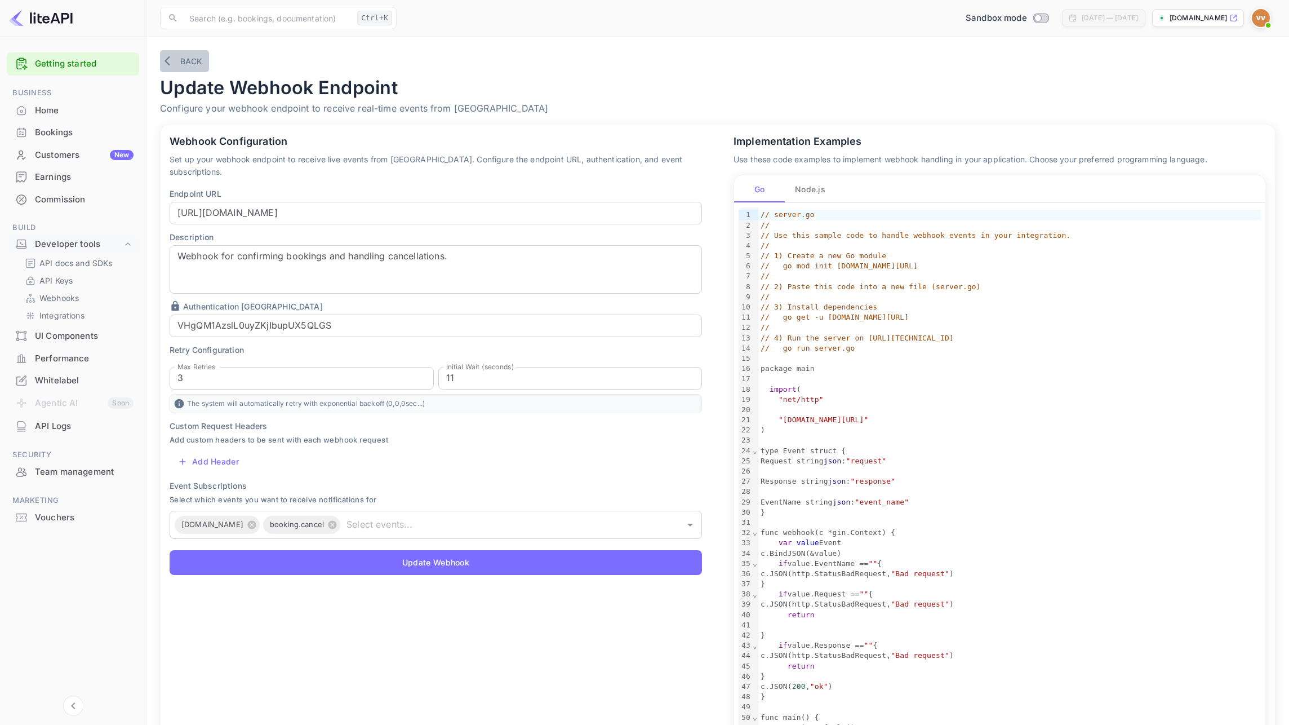
click at [187, 62] on button "Back" at bounding box center [184, 61] width 49 height 22
